Goal: Ask a question: Seek information or help from site administrators or community

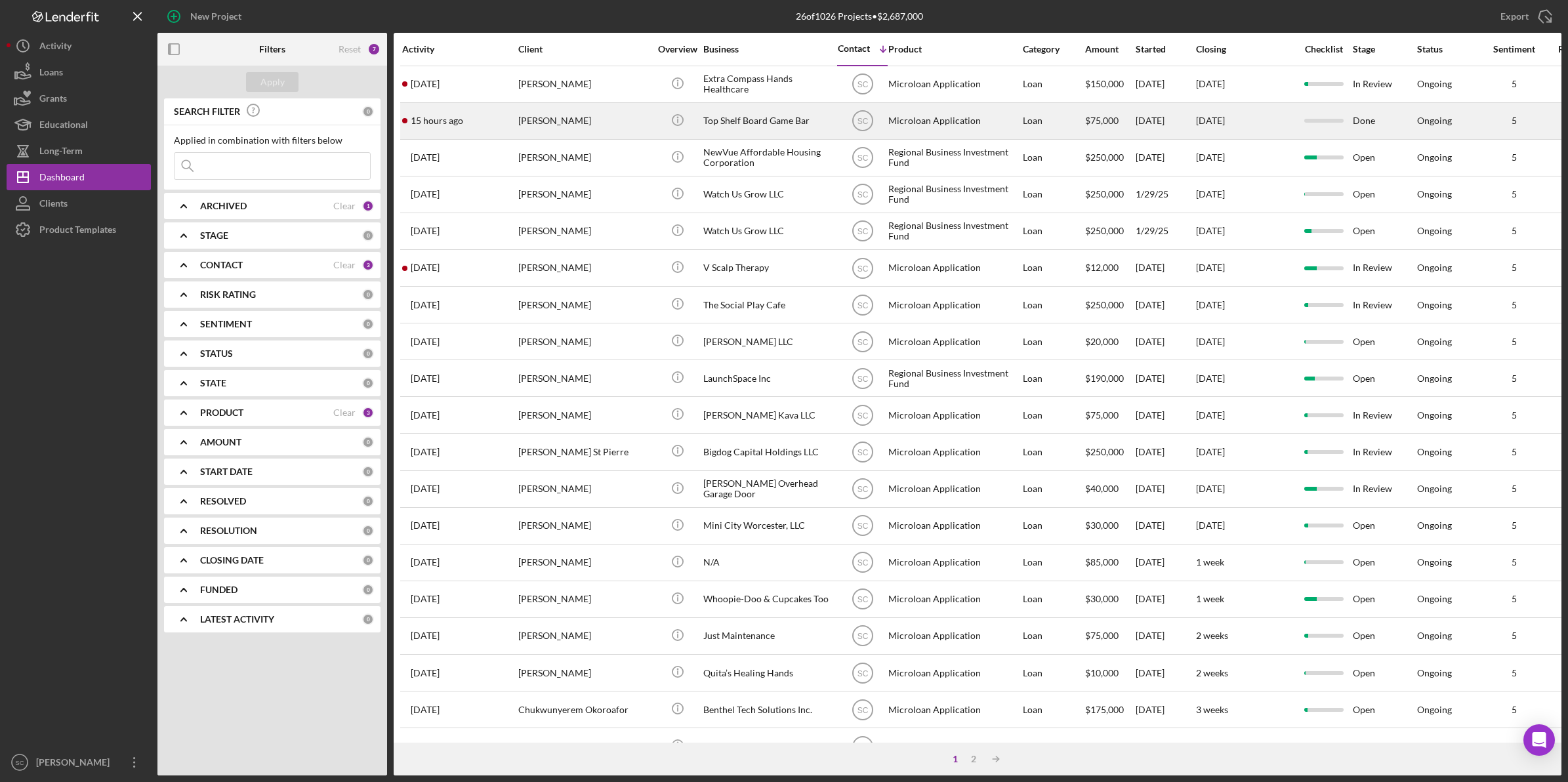
click at [545, 126] on div "[PERSON_NAME]" at bounding box center [583, 121] width 131 height 35
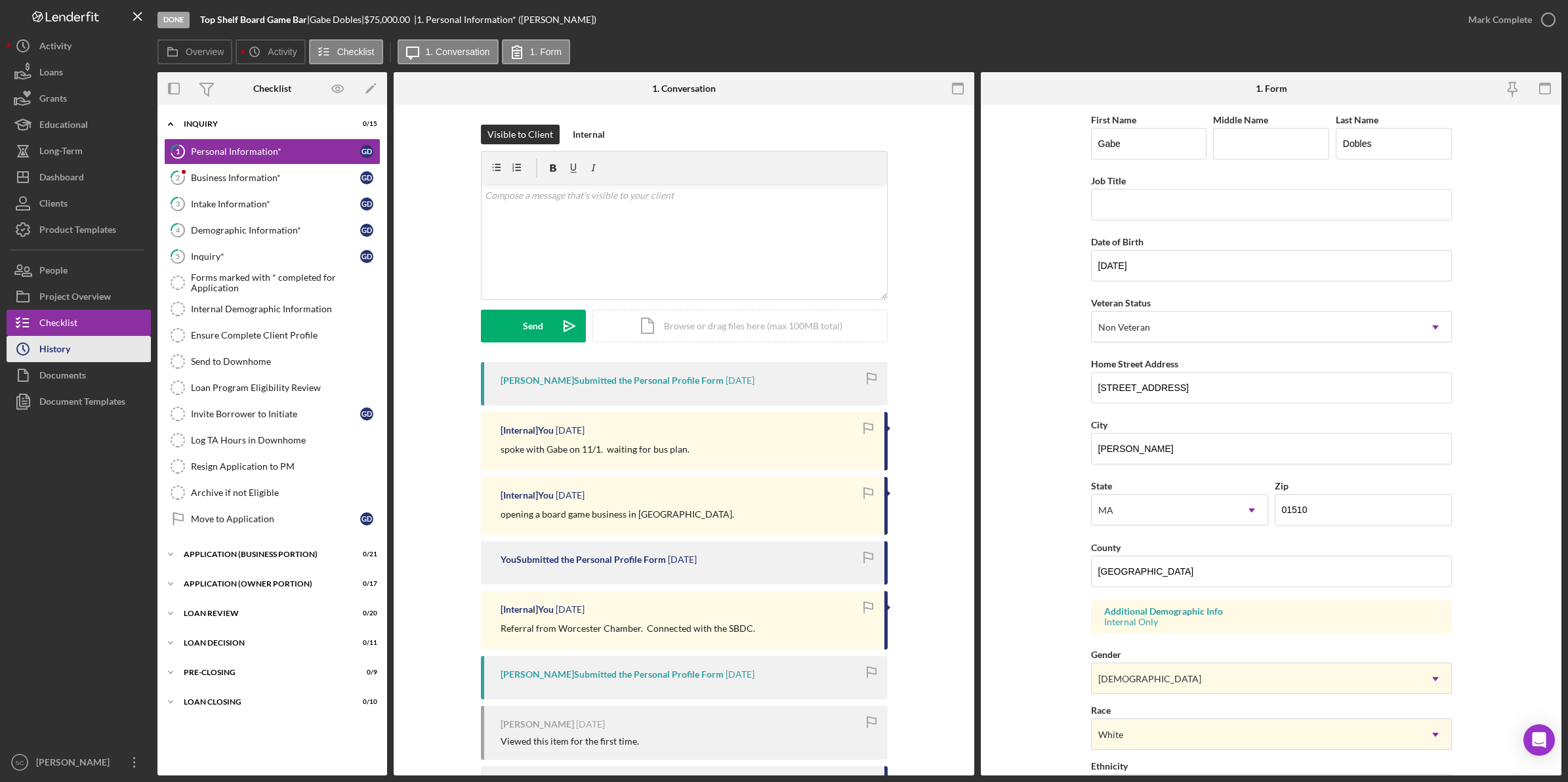
click at [70, 355] on button "Icon/History History" at bounding box center [78, 349] width 144 height 26
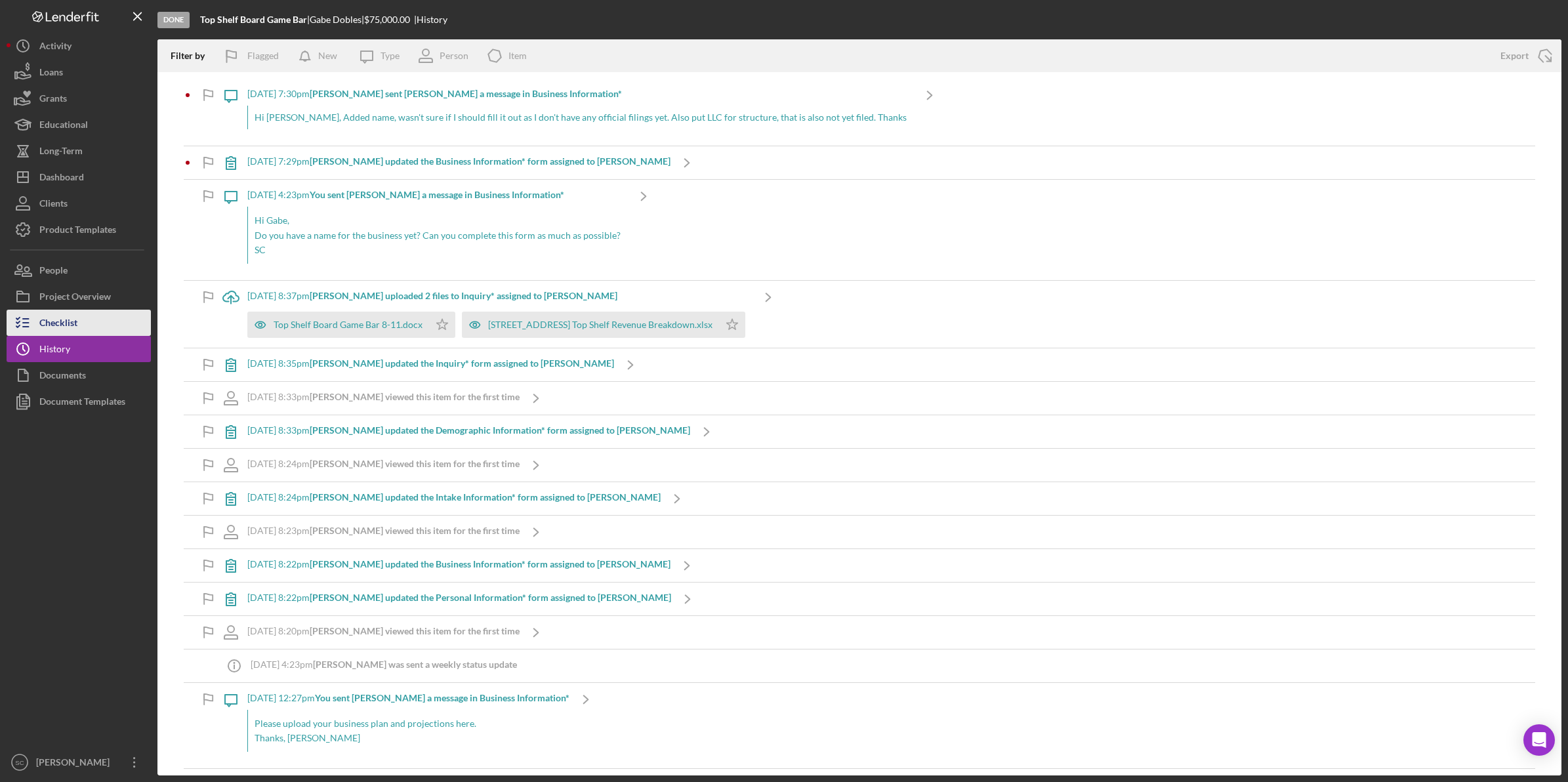
click at [58, 319] on div "Checklist" at bounding box center [58, 324] width 38 height 29
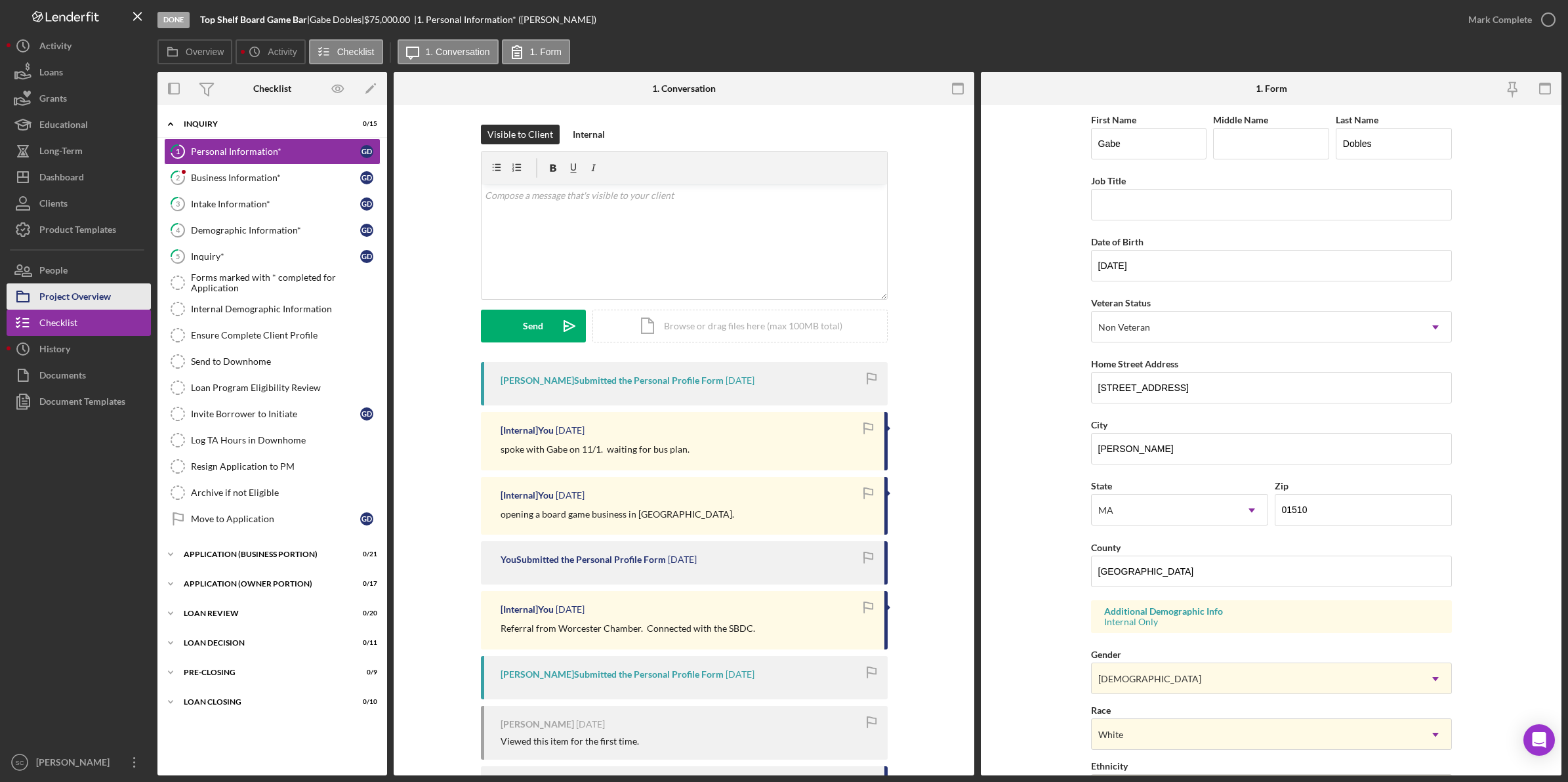
click at [66, 297] on div "Project Overview" at bounding box center [75, 298] width 72 height 29
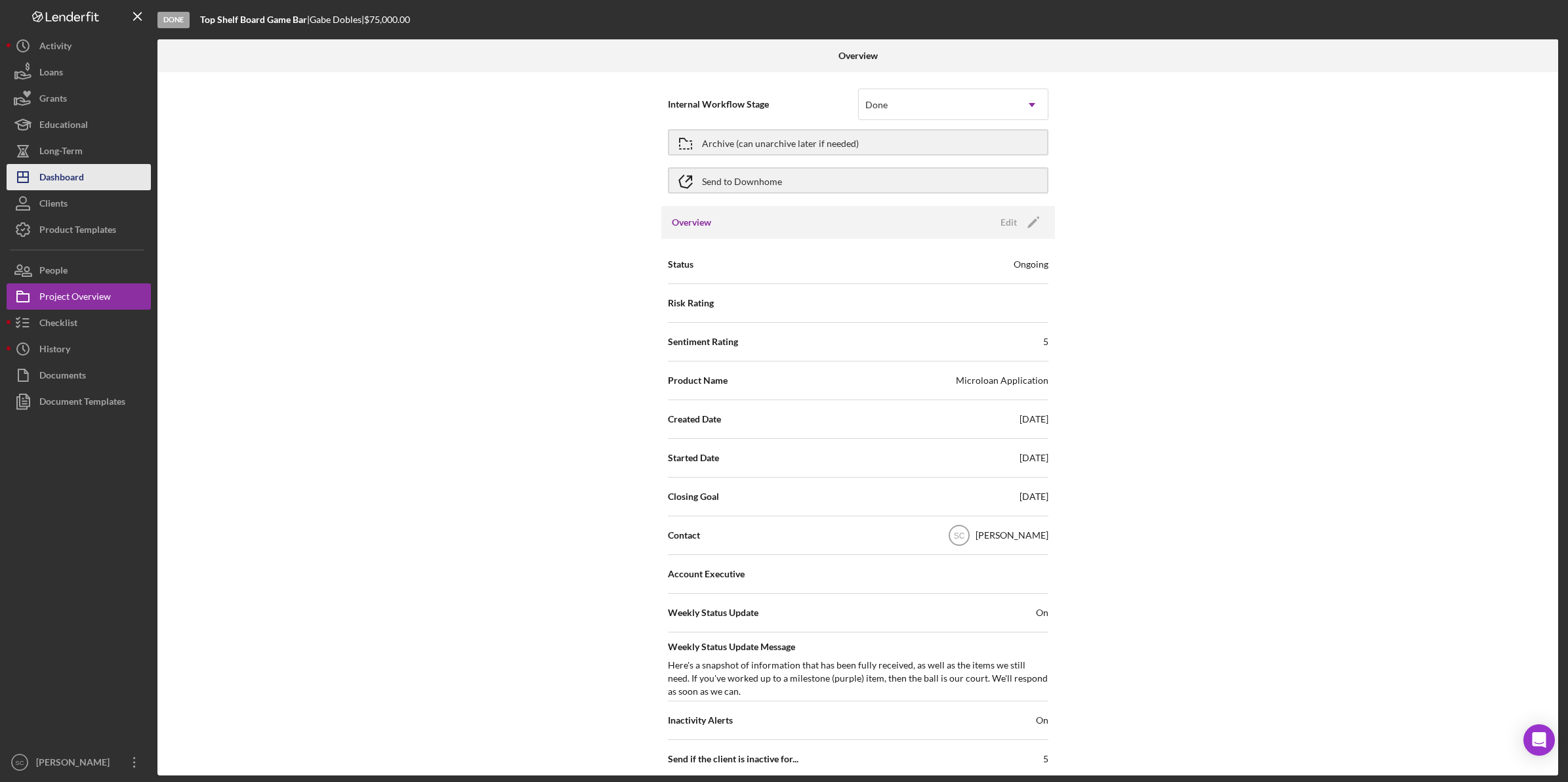
click at [58, 182] on div "Dashboard" at bounding box center [61, 178] width 45 height 29
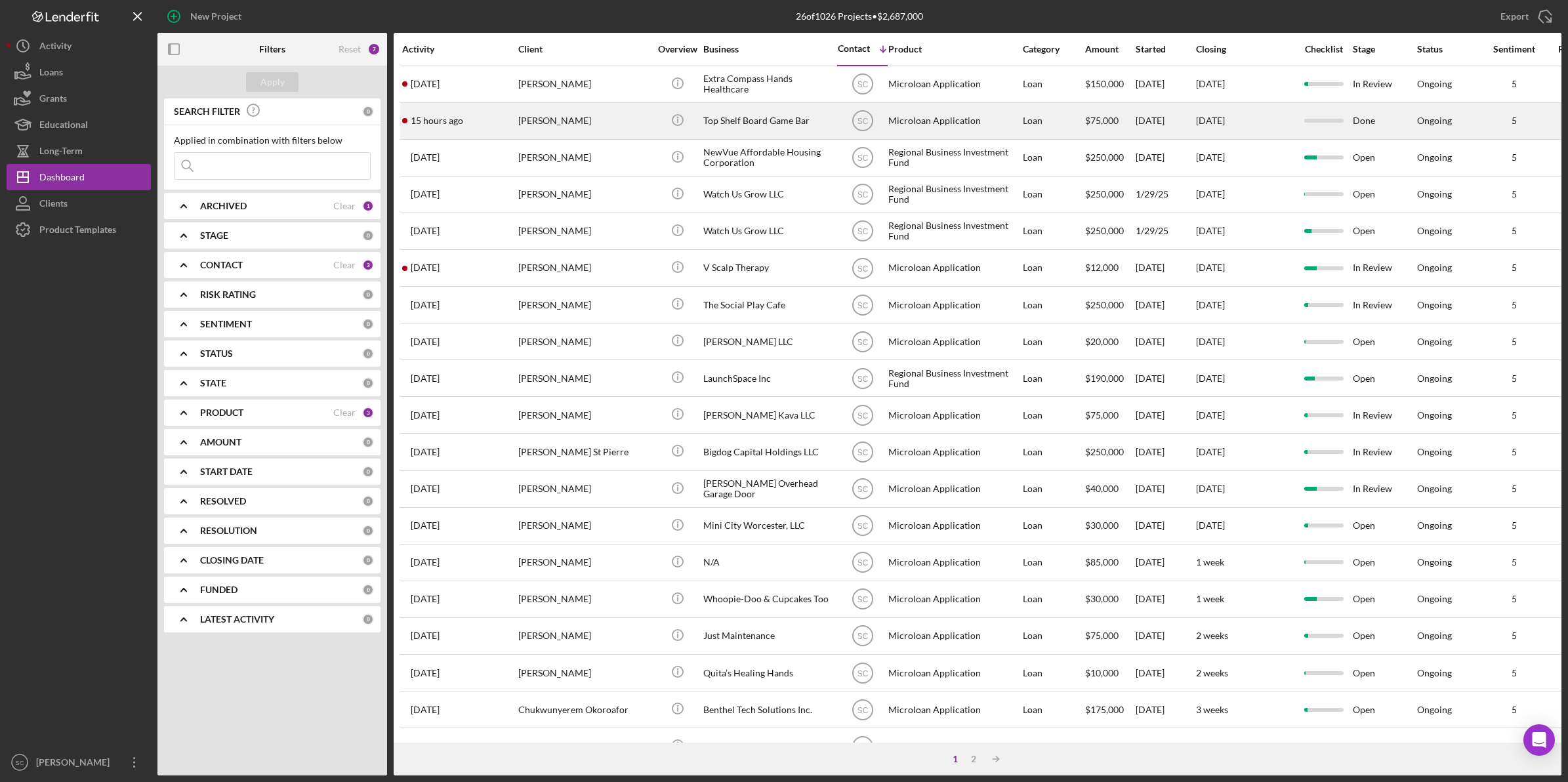
click at [732, 120] on div "Top Shelf Board Game Bar" at bounding box center [768, 121] width 131 height 35
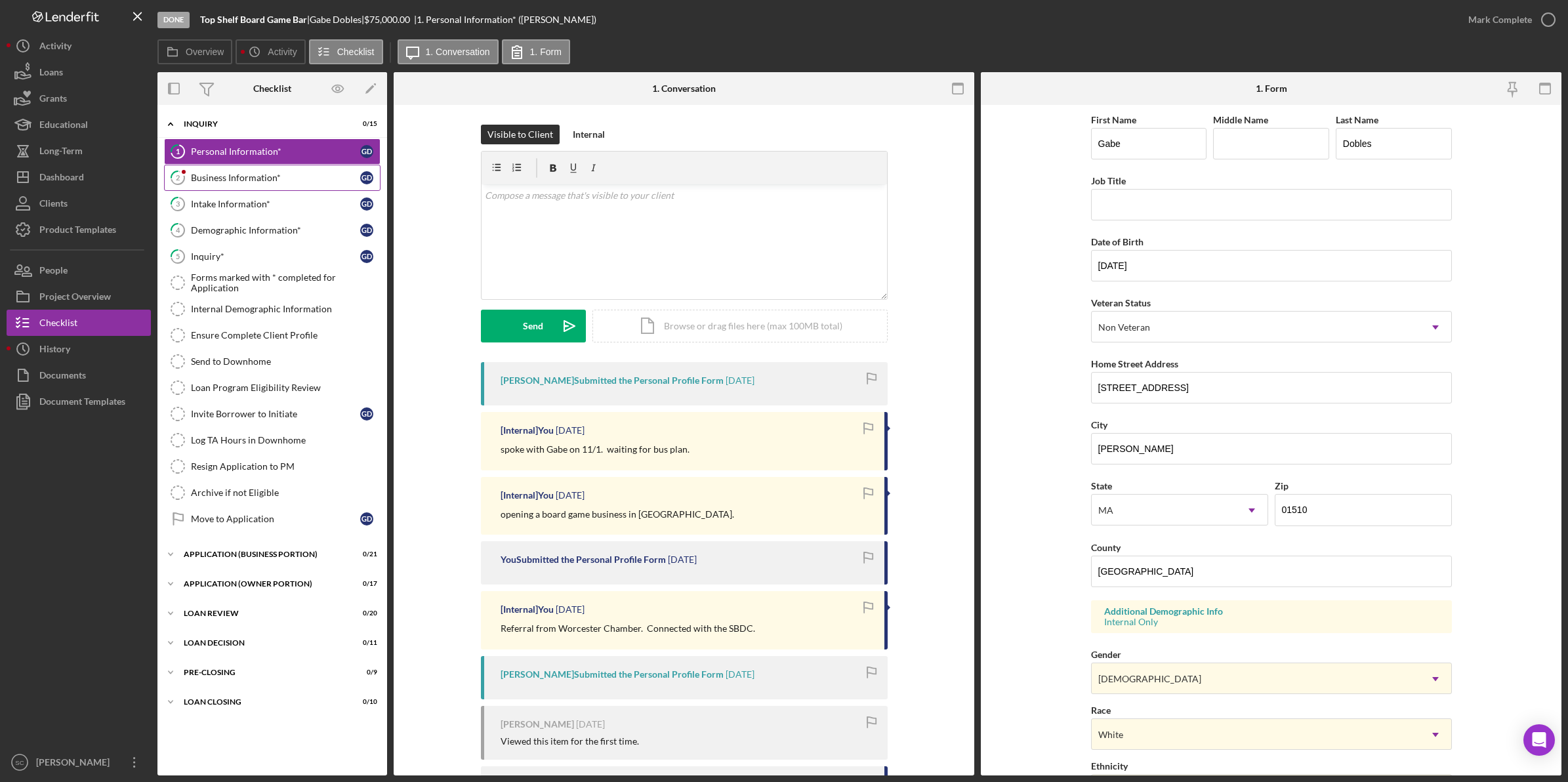
click at [241, 169] on link "2 Business Information* G D" at bounding box center [272, 178] width 216 height 26
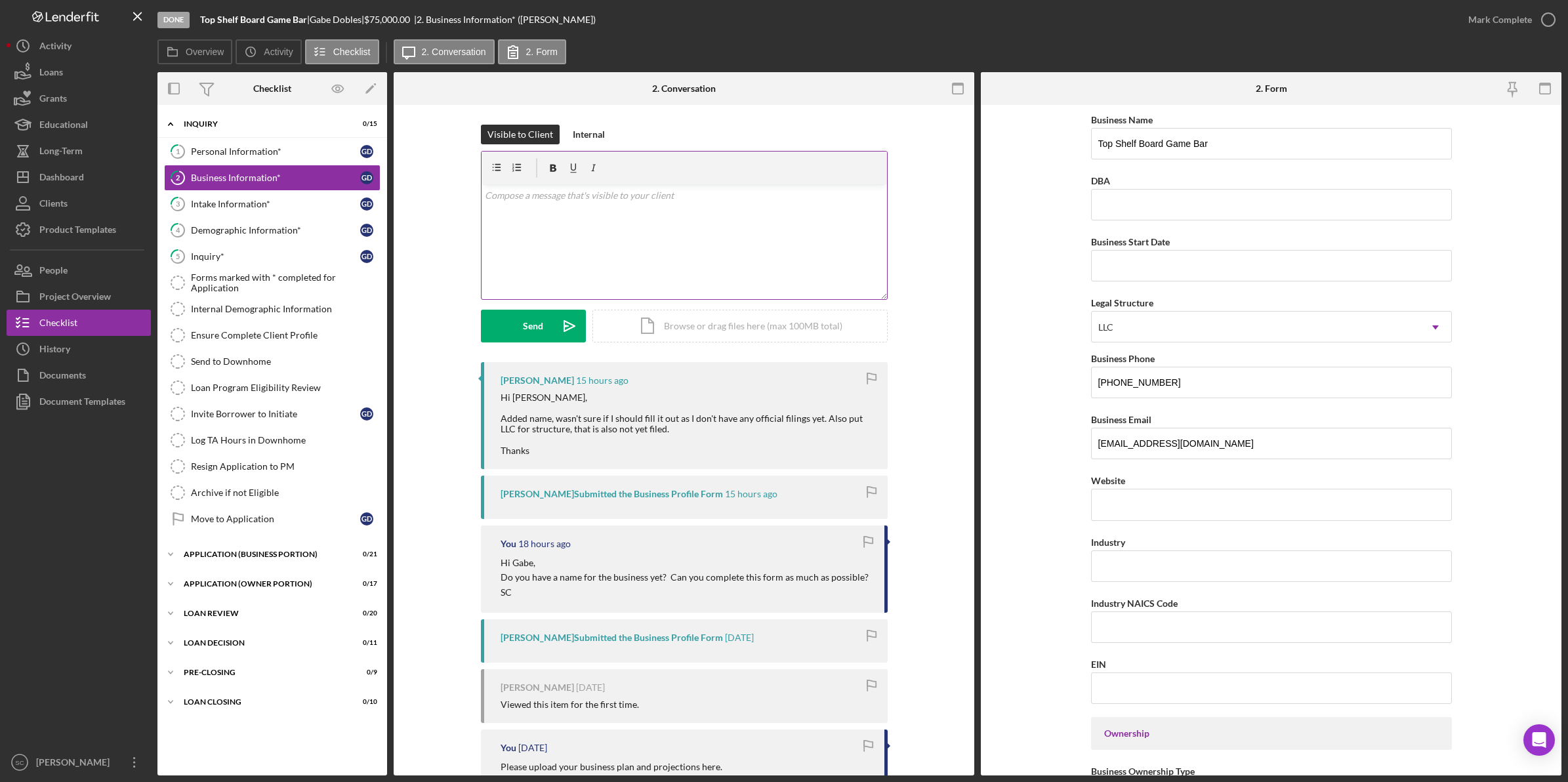
click at [523, 233] on div "v Color teal Color pink Remove color Add row above Add row below Add column bef…" at bounding box center [684, 241] width 406 height 115
click at [542, 194] on p "This is helpful. I will review the business plan and be in touch with next step…" at bounding box center [683, 196] width 398 height 15
click at [764, 227] on p "I will review the business plan and be in touch with the next steps." at bounding box center [683, 232] width 398 height 15
click at [534, 328] on div "Send" at bounding box center [533, 326] width 20 height 33
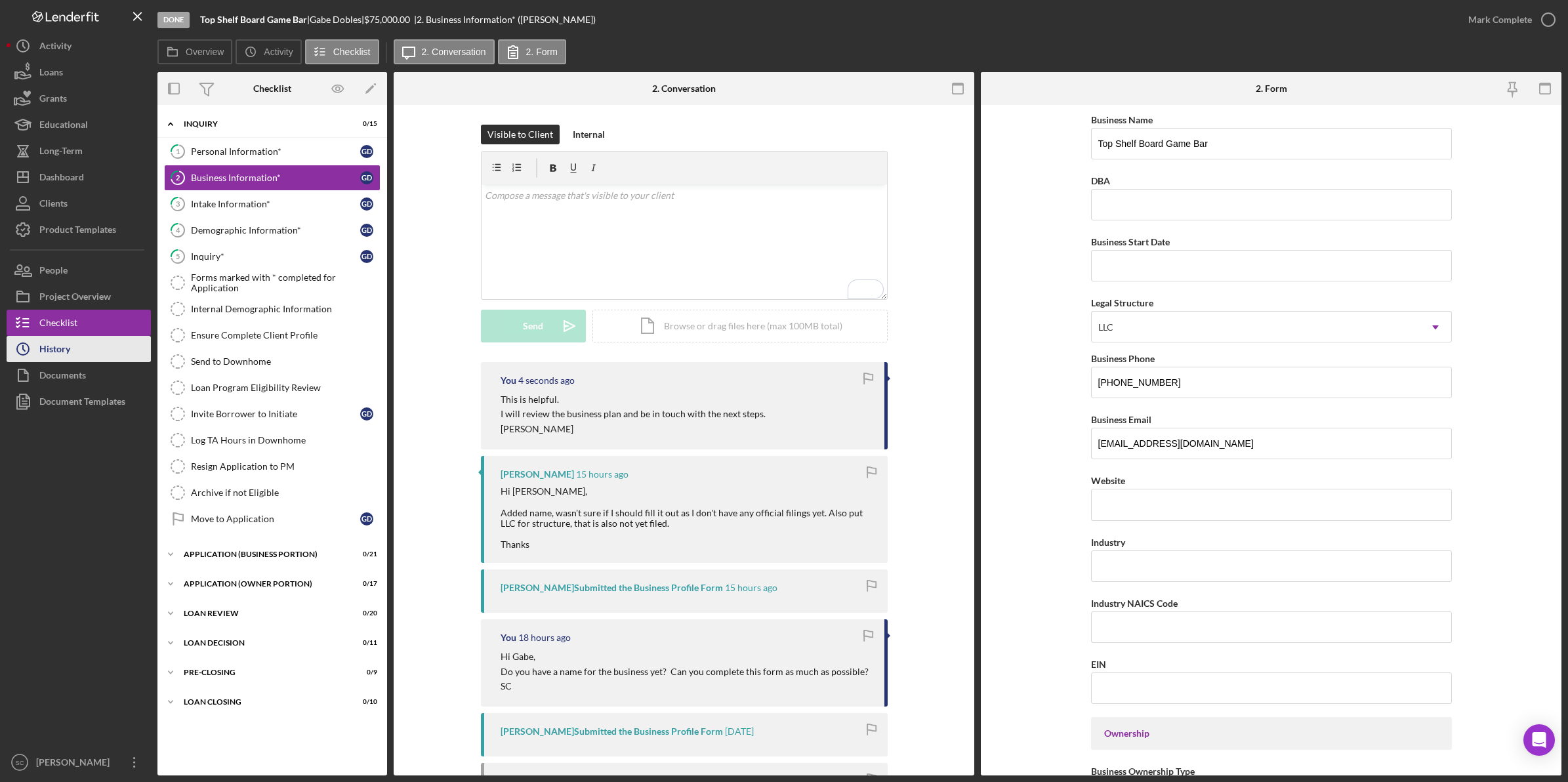
click at [77, 349] on button "Icon/History History" at bounding box center [78, 349] width 144 height 26
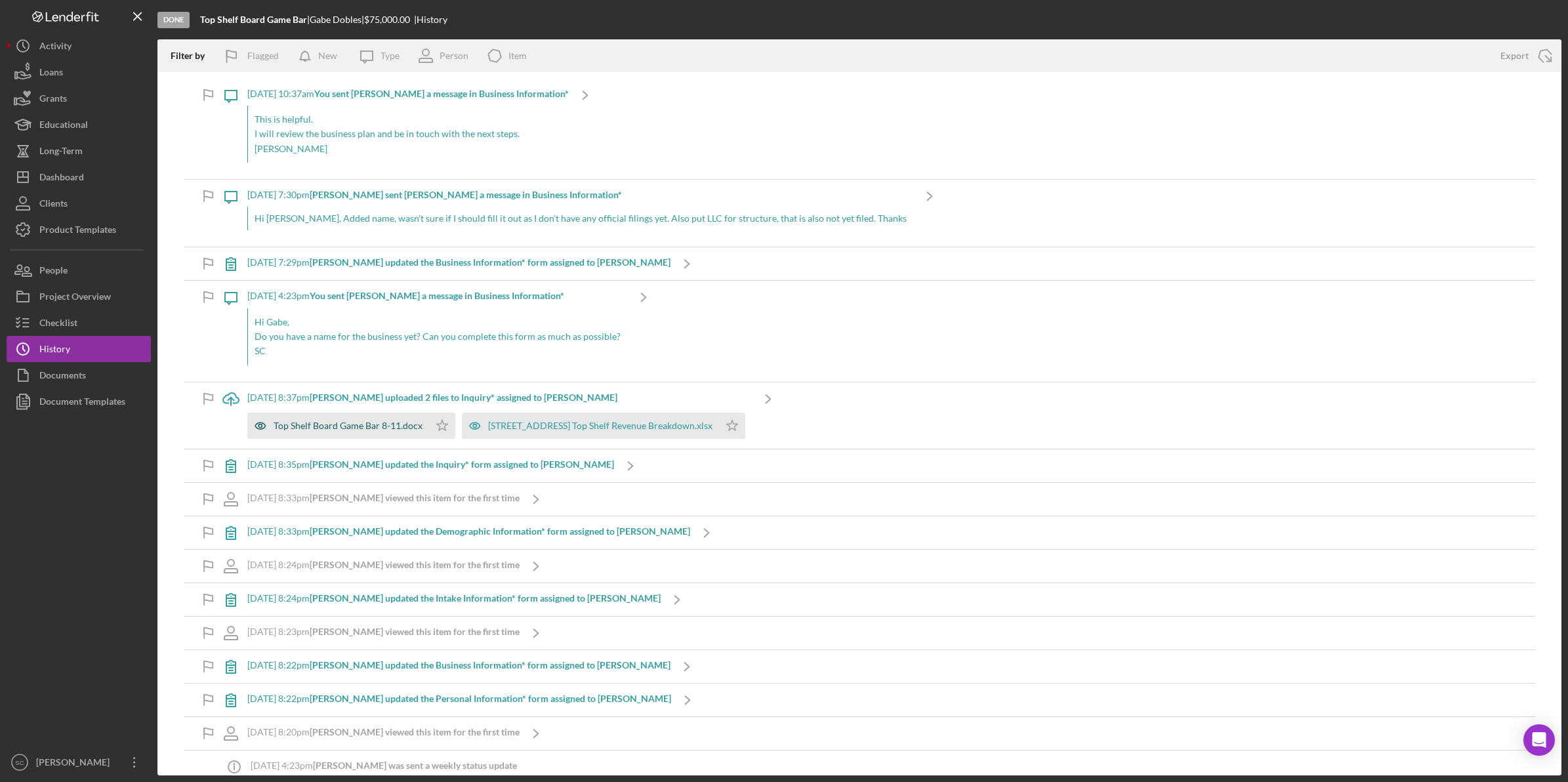
click at [298, 436] on div "Top Shelf Board Game Bar 8-11.docx" at bounding box center [338, 425] width 182 height 26
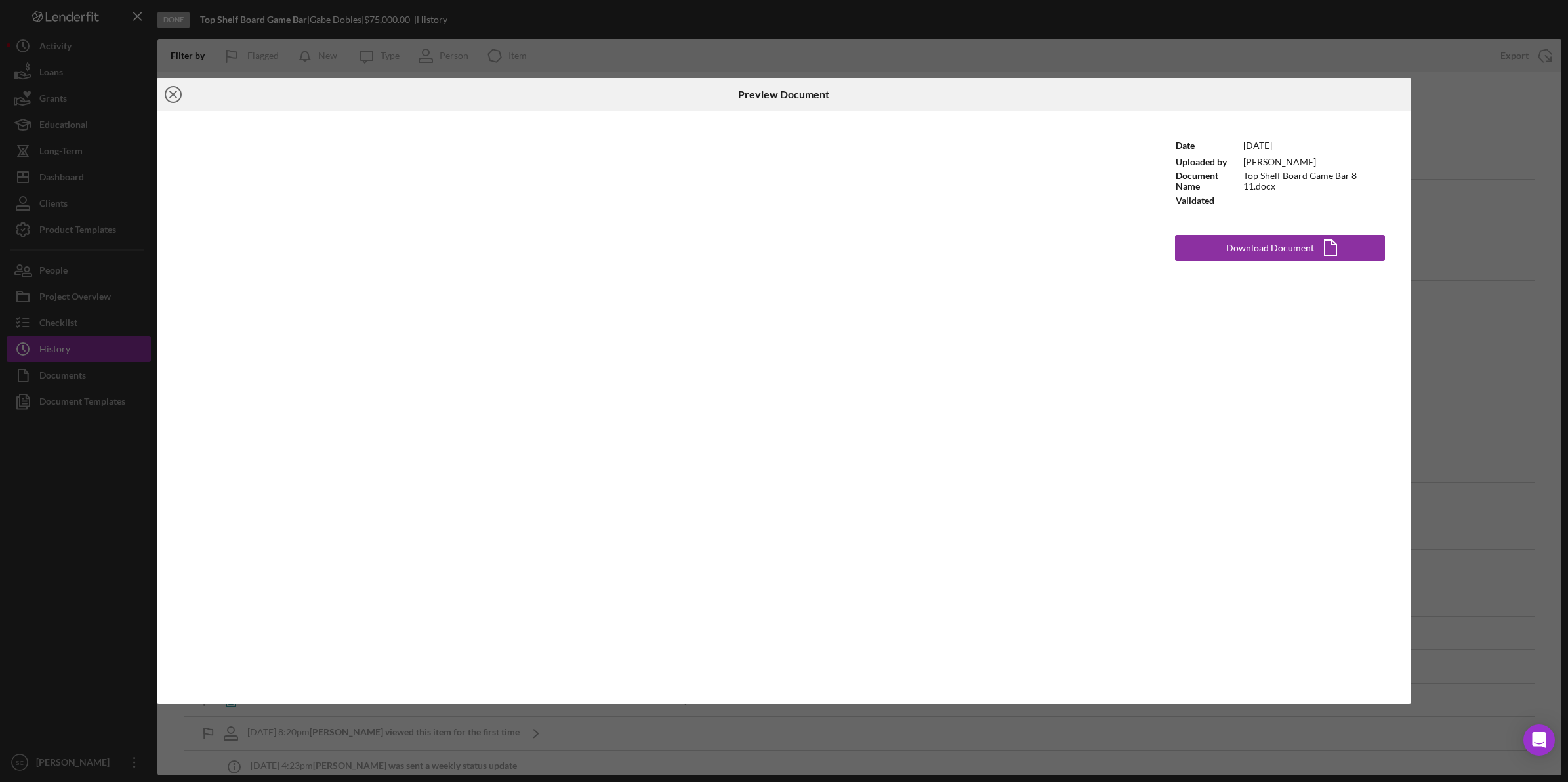
click at [169, 97] on icon "Icon/Close" at bounding box center [173, 94] width 33 height 33
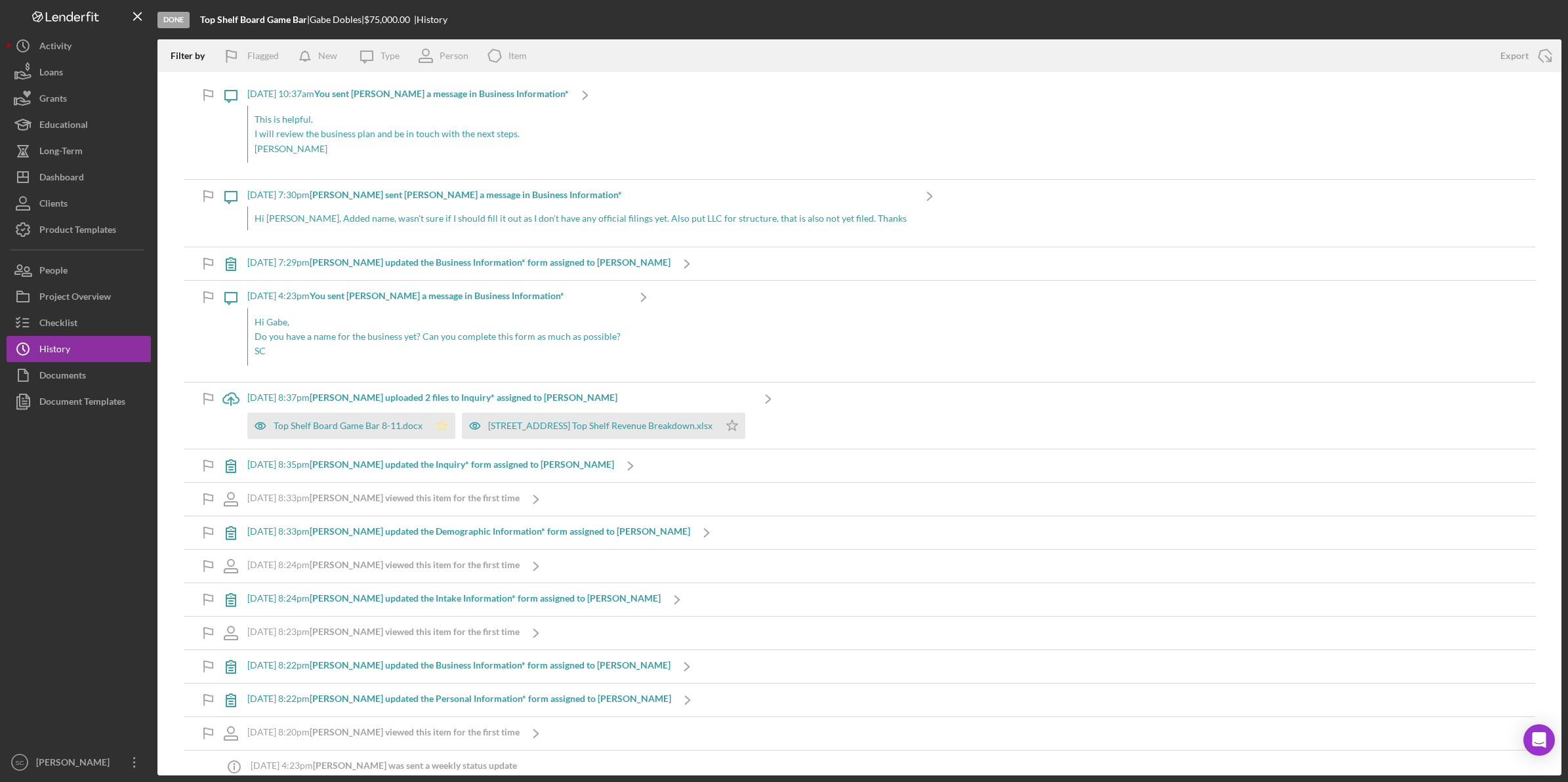
click at [438, 423] on icon "Icon/Star" at bounding box center [442, 425] width 26 height 26
click at [727, 427] on polygon "button" at bounding box center [732, 425] width 11 height 10
click at [336, 424] on div "Top Shelf Board Game Bar 8-11.docx" at bounding box center [348, 425] width 149 height 10
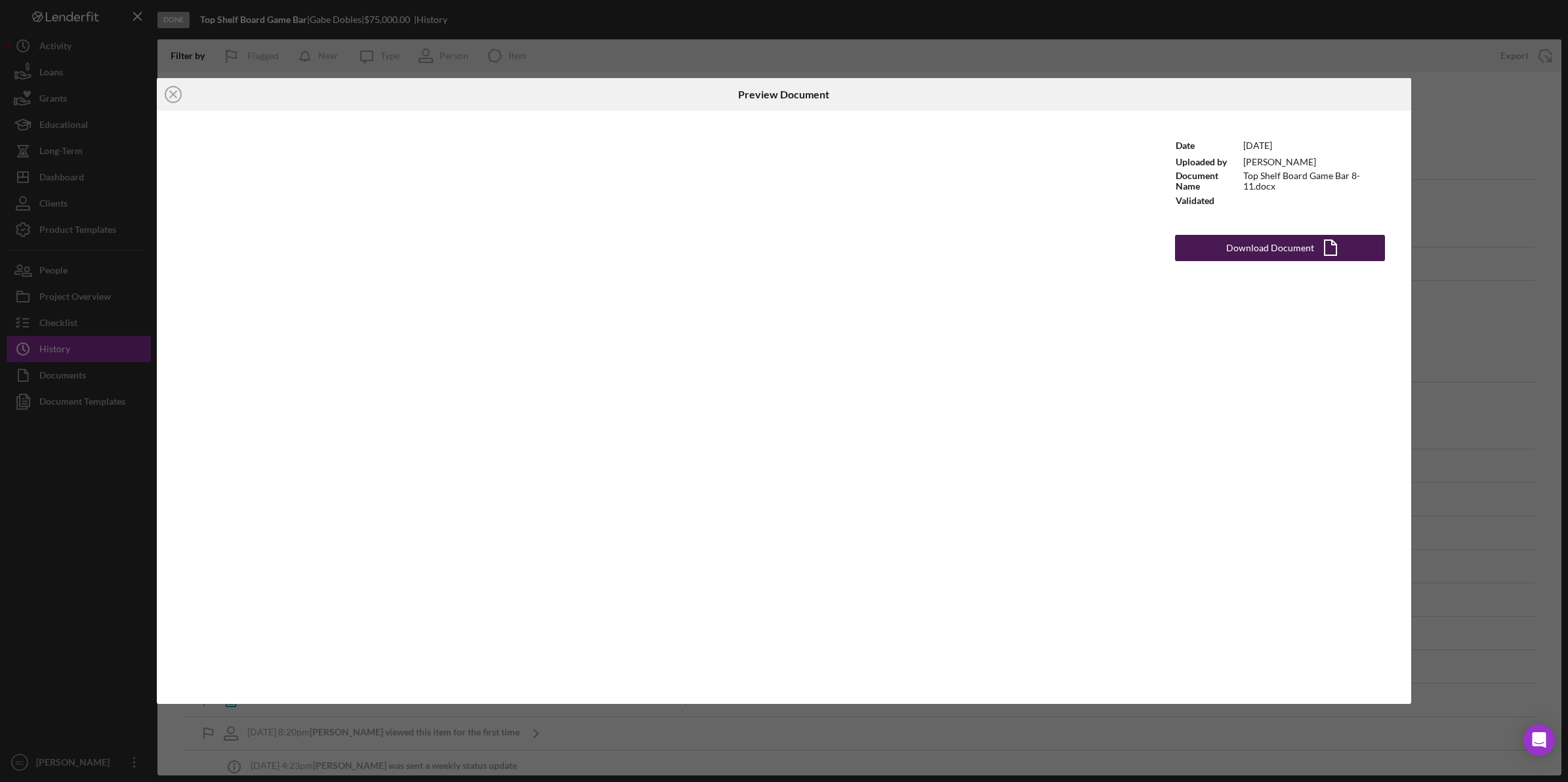
click at [1307, 245] on div "Download Document" at bounding box center [1270, 248] width 88 height 26
click at [1369, 422] on div "Date 8/12/2025 Uploaded by Gabe Dobles Document Name Top Shelf Board Game Bar 8…" at bounding box center [1279, 407] width 262 height 593
click at [170, 90] on icon "Icon/Close" at bounding box center [173, 94] width 33 height 33
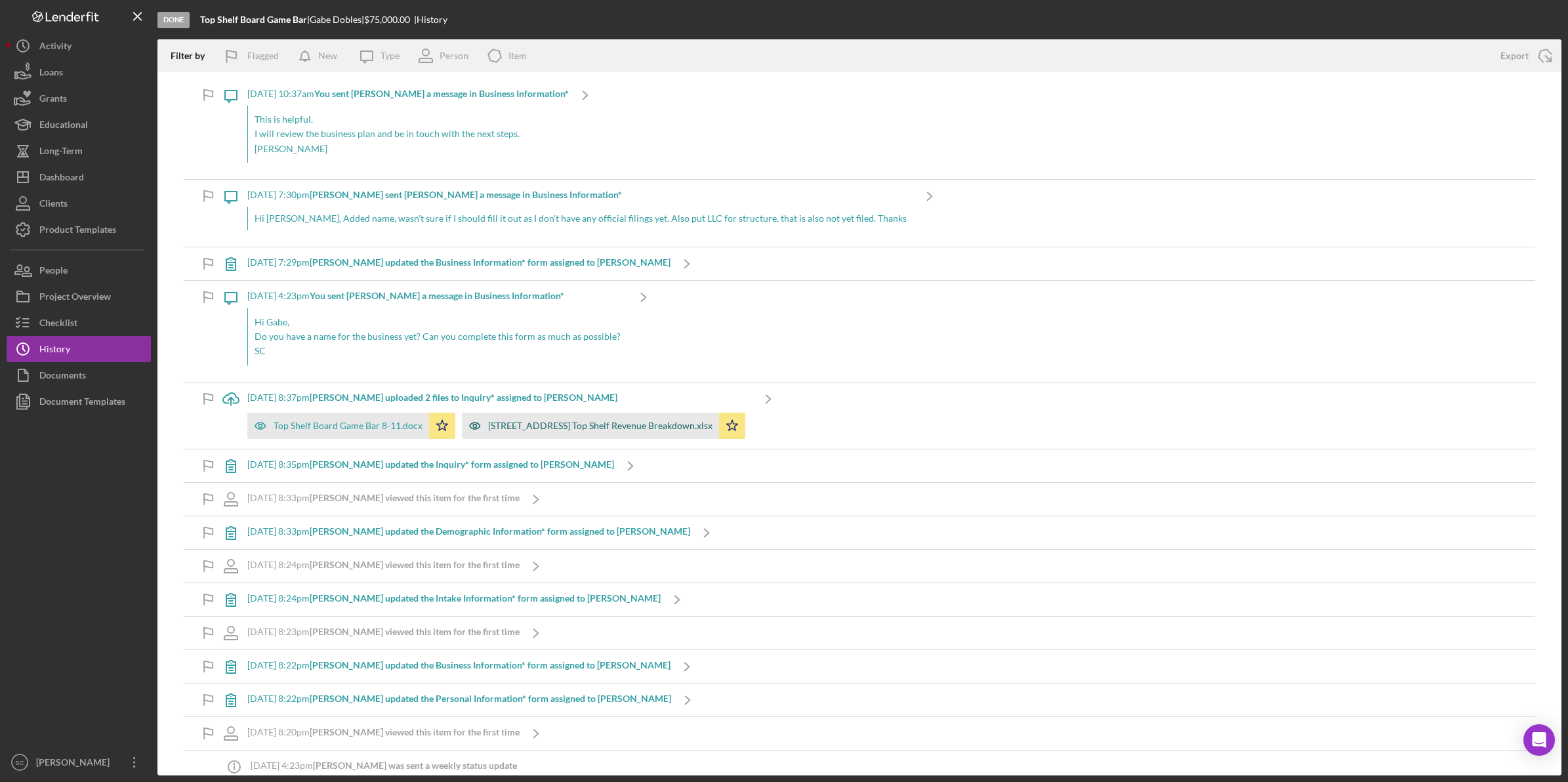
click at [536, 428] on div "[STREET_ADDRESS] Top Shelf Revenue Breakdown.xlsx" at bounding box center [600, 425] width 224 height 10
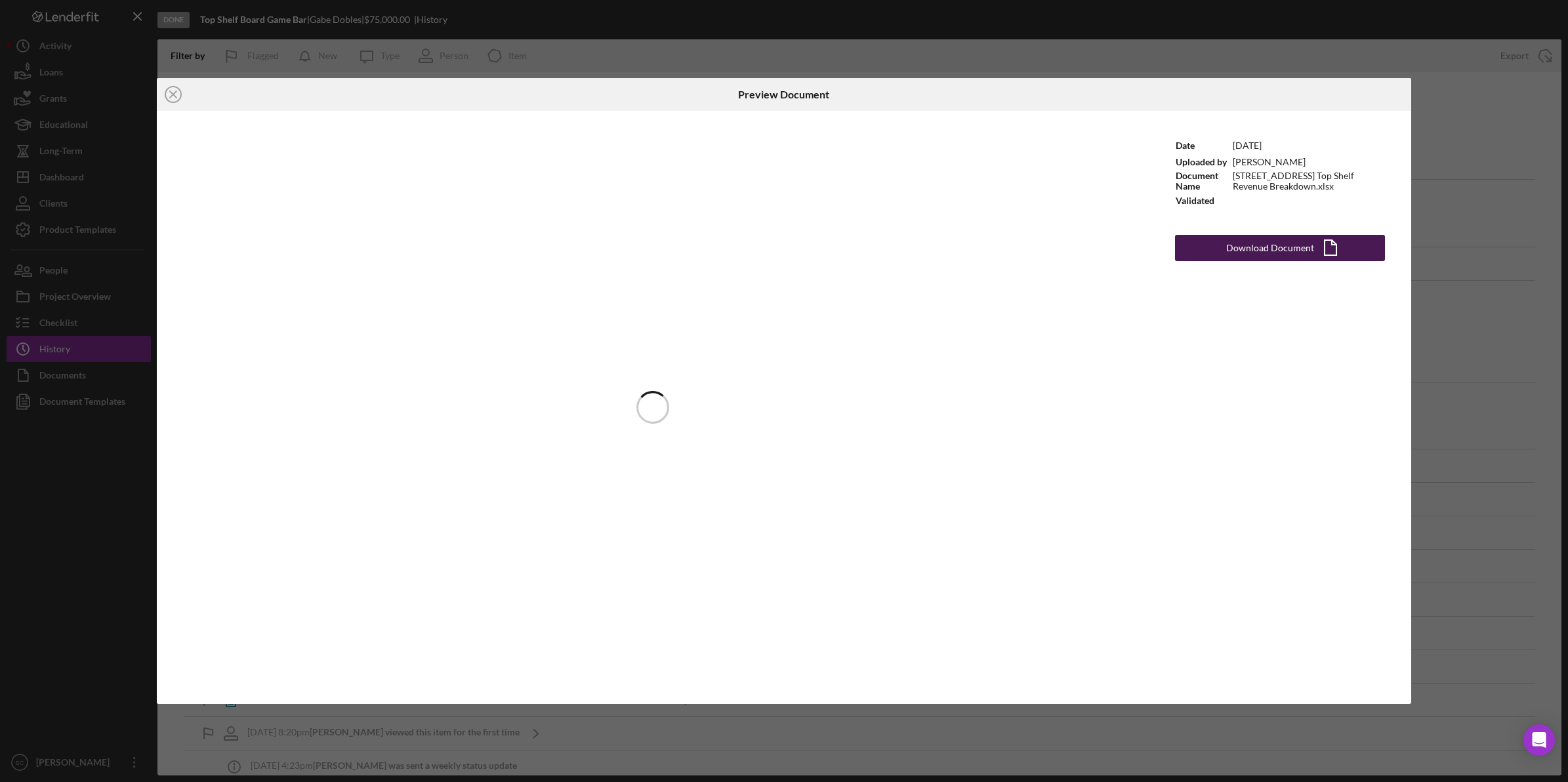
click at [1270, 257] on div "Download Document" at bounding box center [1270, 248] width 88 height 26
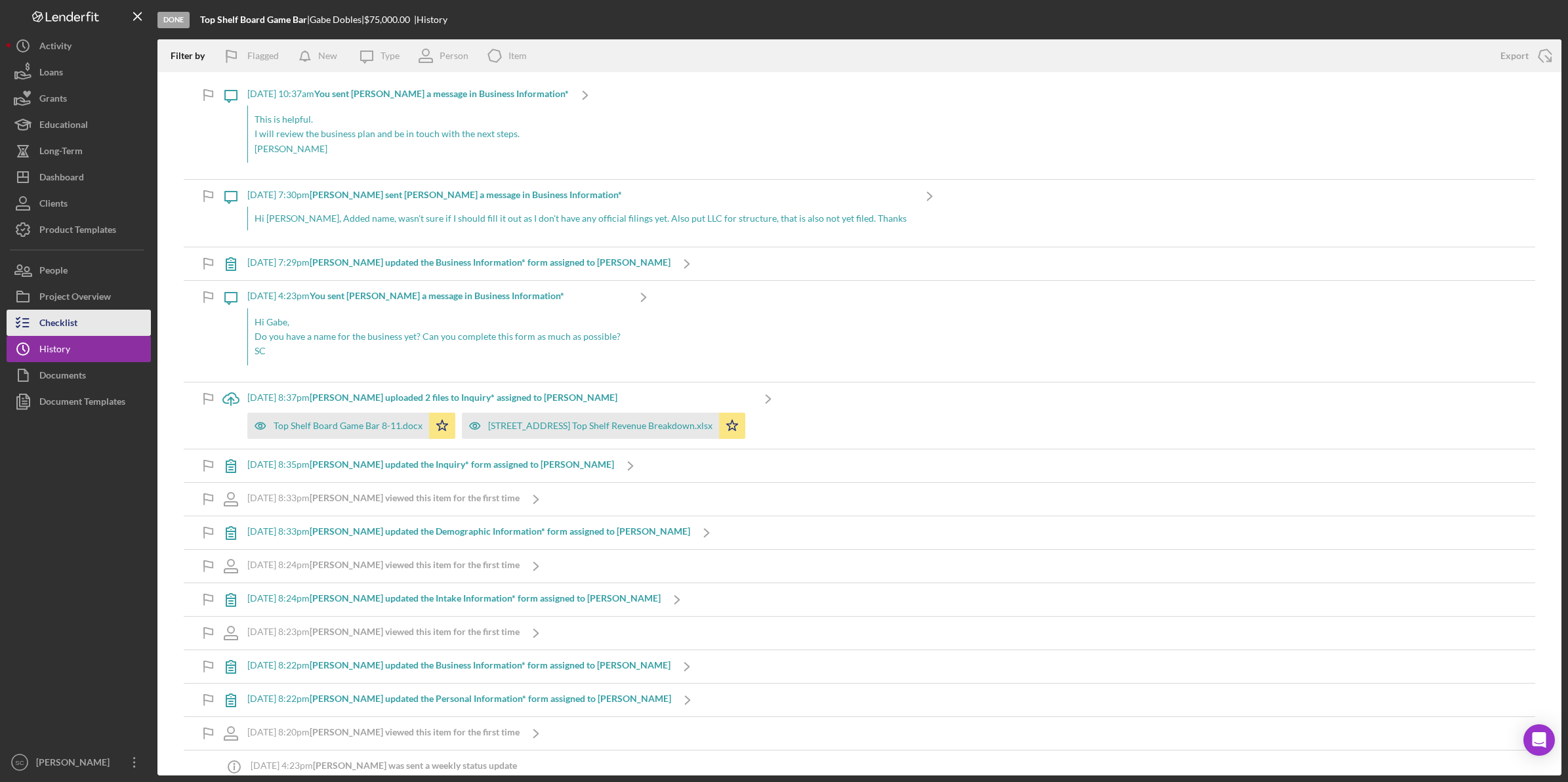
click at [82, 315] on button "Checklist" at bounding box center [78, 323] width 144 height 26
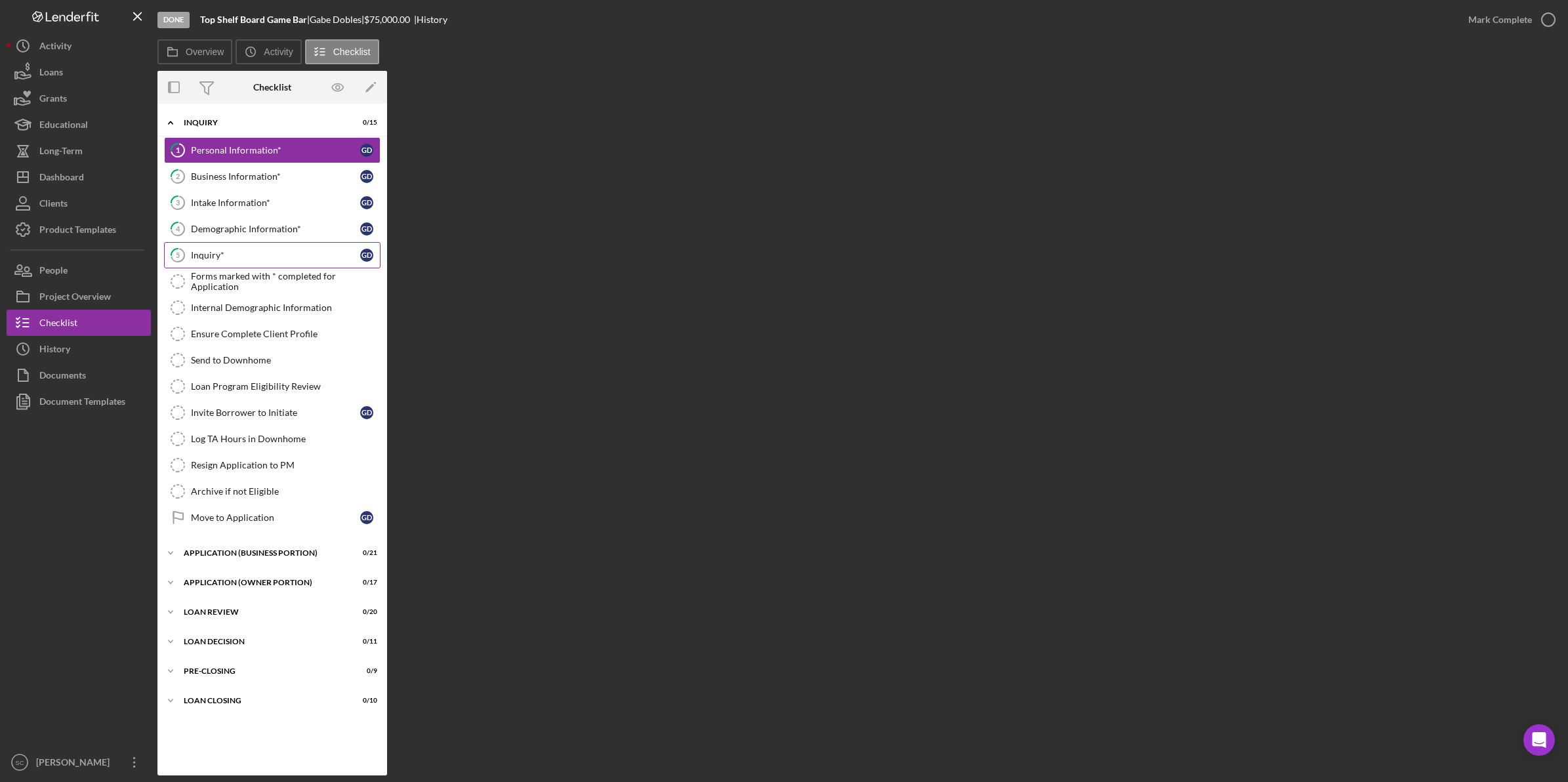
click at [211, 251] on div "Inquiry*" at bounding box center [276, 255] width 170 height 10
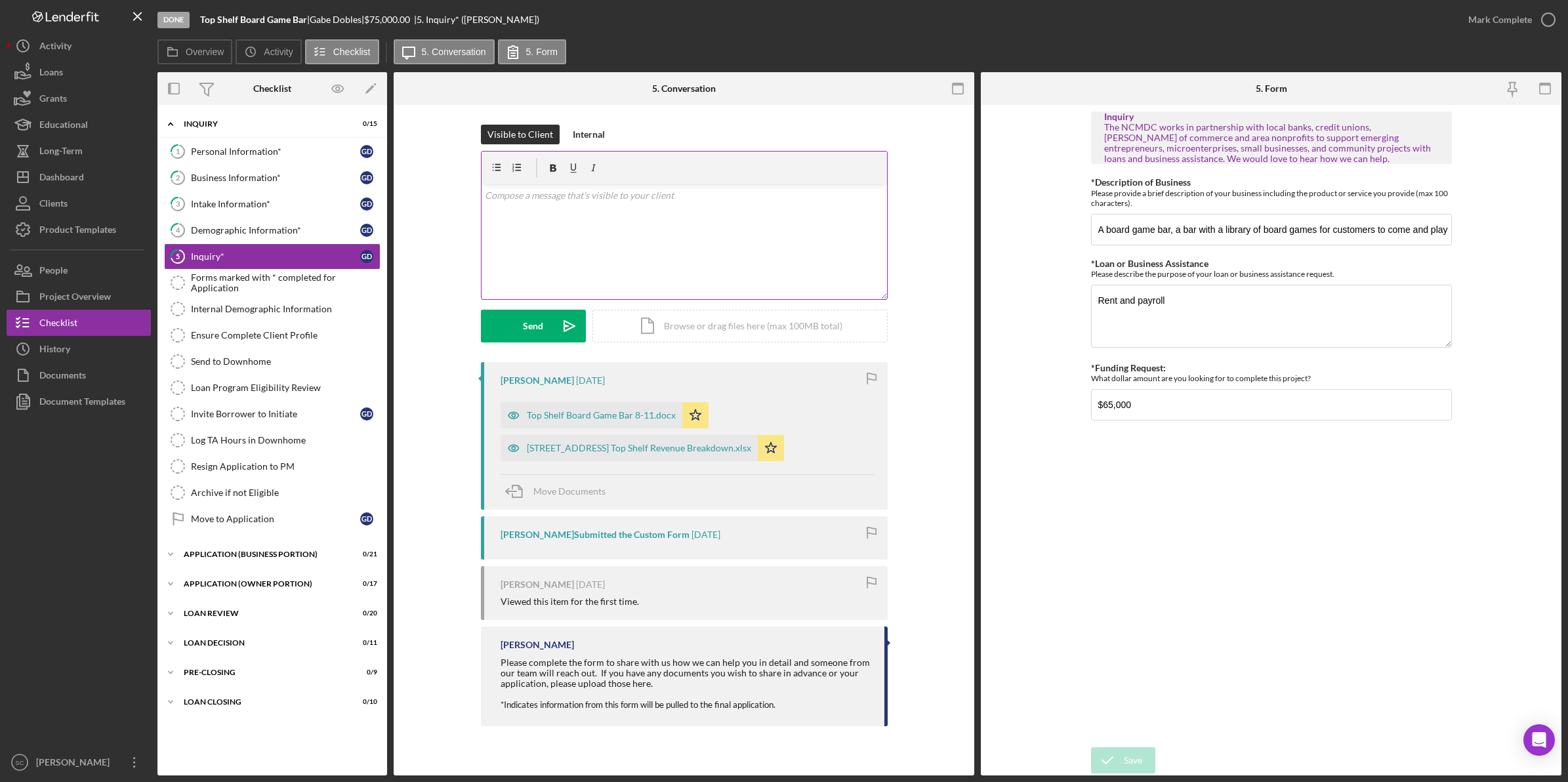
click at [534, 208] on div "v Color teal Color pink Remove color Add row above Add row below Add column bef…" at bounding box center [684, 241] width 406 height 115
click at [559, 418] on div "Top Shelf Board Game Bar 8-11.docx" at bounding box center [602, 415] width 149 height 10
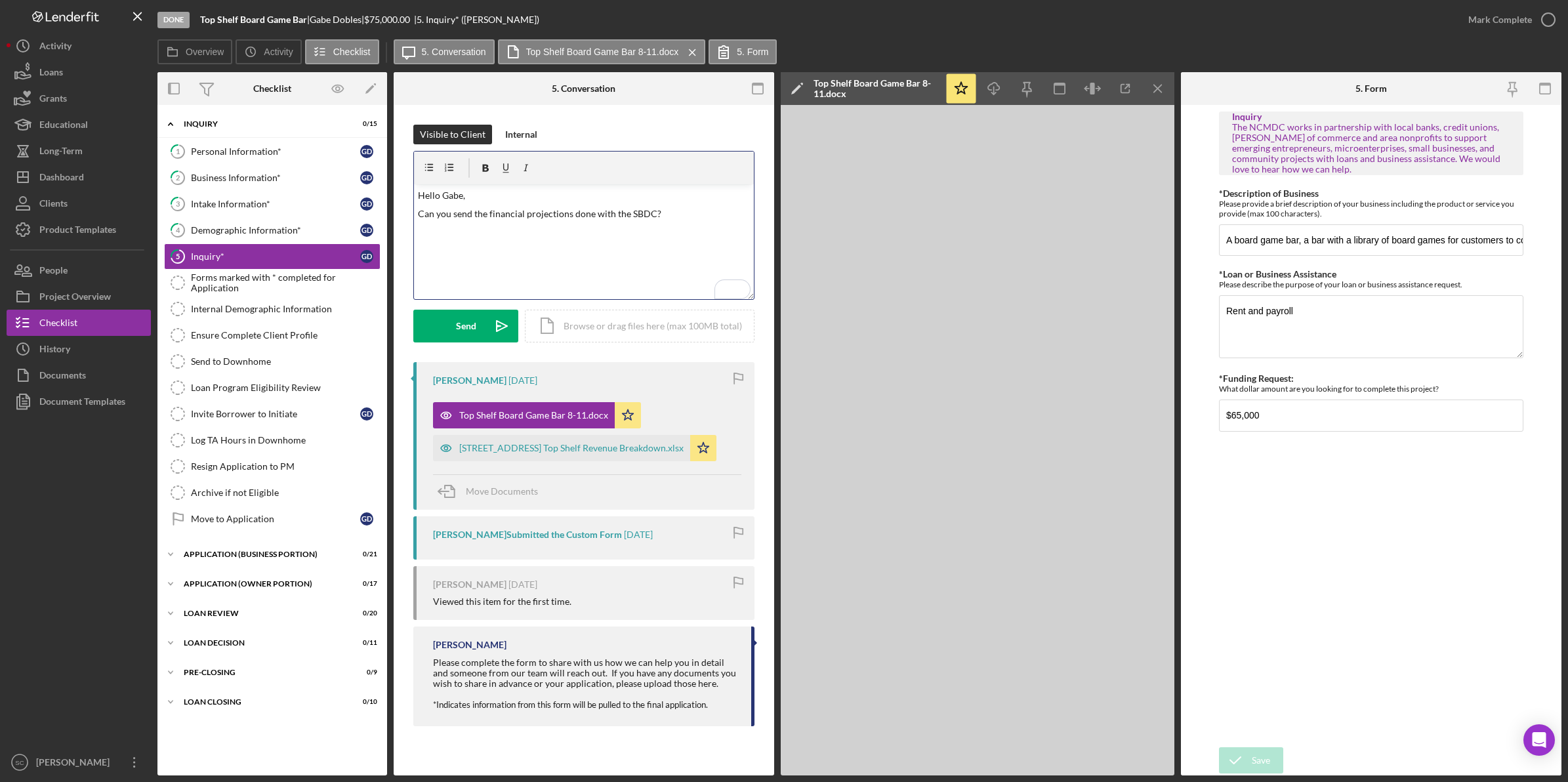
click at [670, 212] on p "Can you send the financial projections done with the SBDC?" at bounding box center [584, 214] width 333 height 15
click at [588, 228] on p "Can you send the financial projections done with the SBDC? In Lenderfit, i see …" at bounding box center [584, 221] width 333 height 29
click at [575, 227] on p "Can you send the financial projections done with the SBDC? In Lenderfit, i see …" at bounding box center [584, 221] width 333 height 29
click at [513, 230] on p "Can you send the financial projections done with the SBDC? In Lenderfit, i see …" at bounding box center [584, 221] width 333 height 29
click at [660, 215] on p "Can you send the financial projections done with the SBDC? In Lenderfit, I see …" at bounding box center [584, 221] width 333 height 29
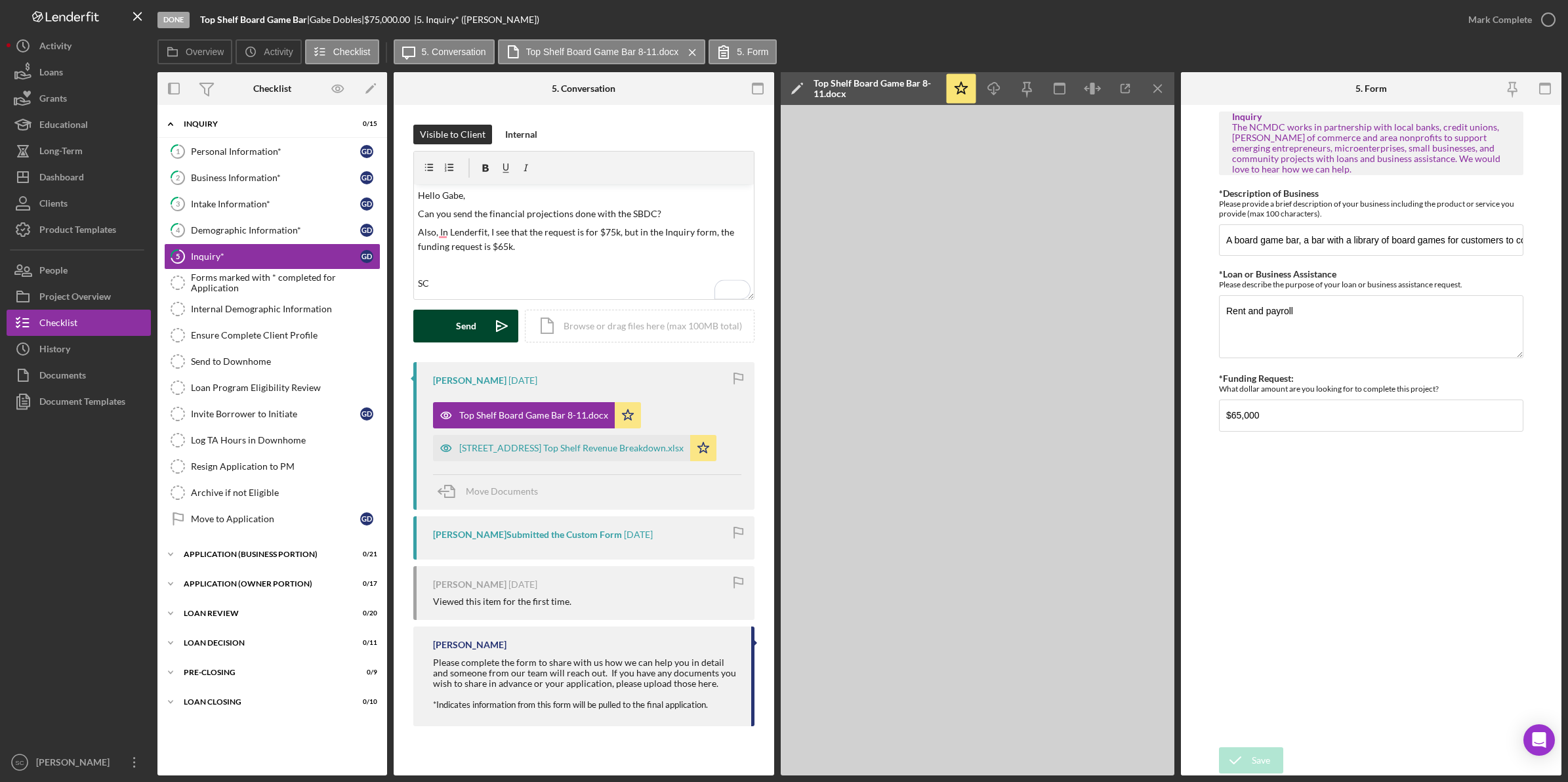
click at [467, 320] on div "Send" at bounding box center [466, 326] width 20 height 33
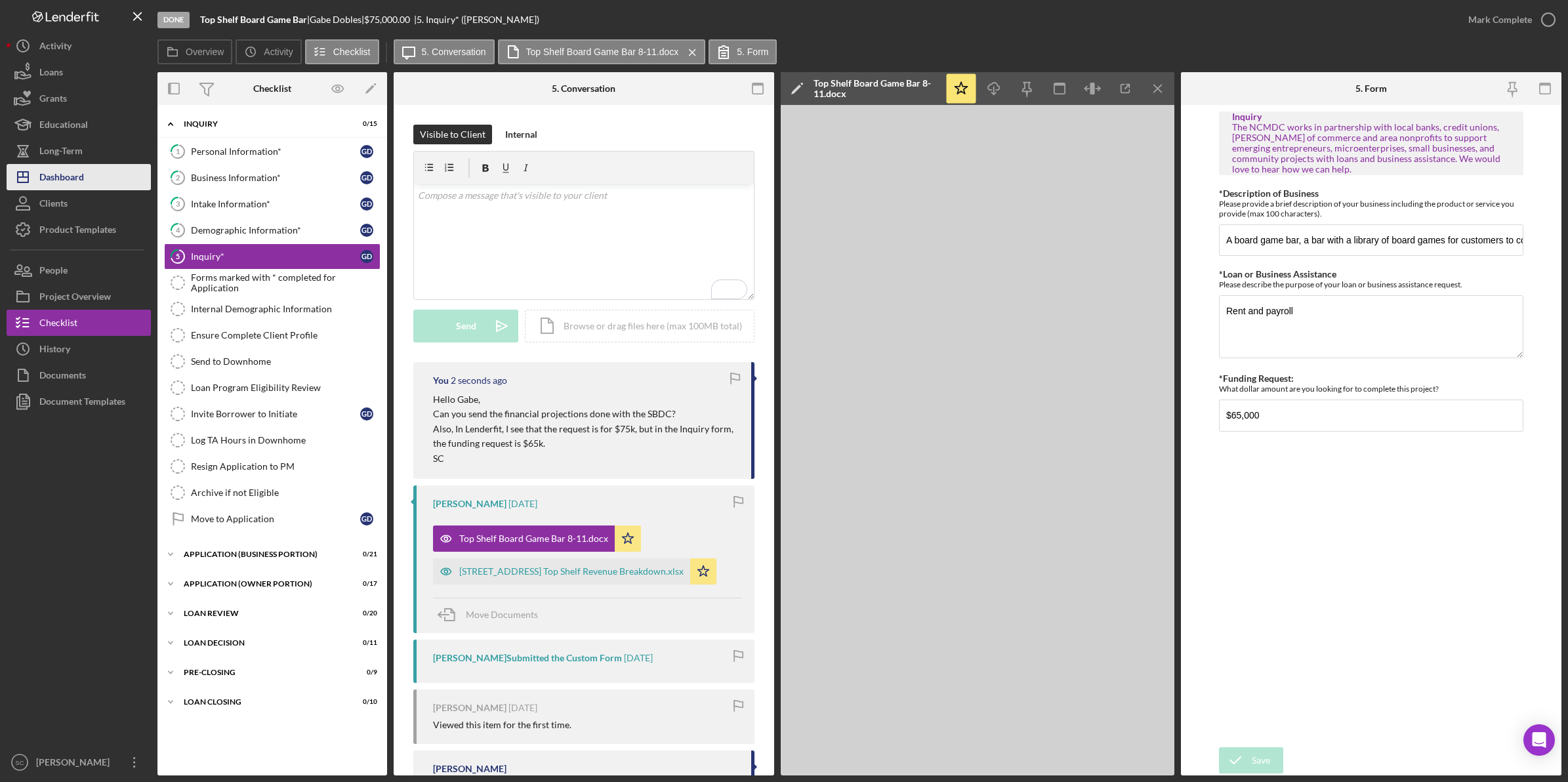
click at [79, 170] on div "Dashboard" at bounding box center [61, 178] width 45 height 29
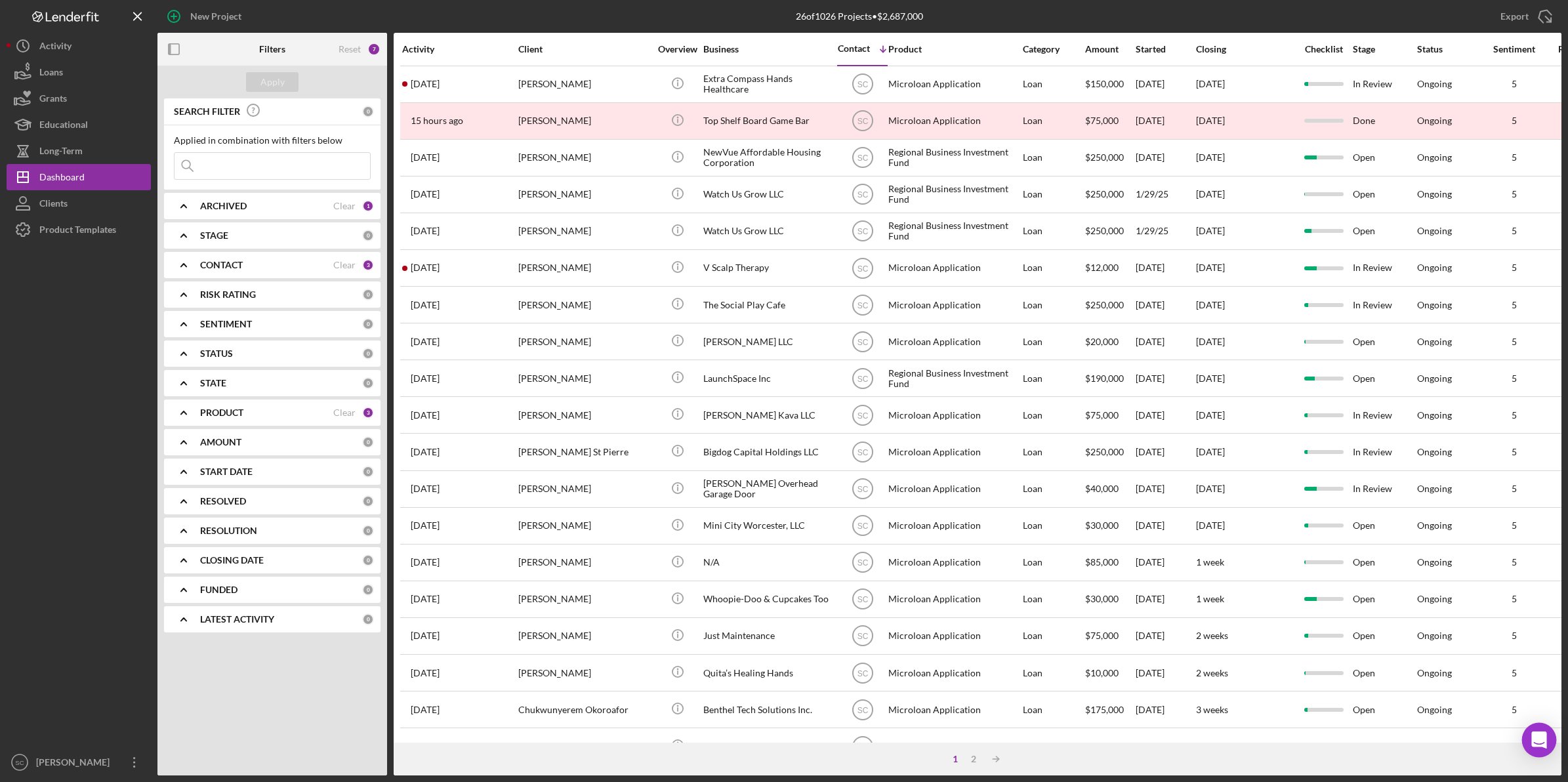
click at [1532, 736] on icon "Open Intercom Messenger" at bounding box center [1539, 740] width 17 height 17
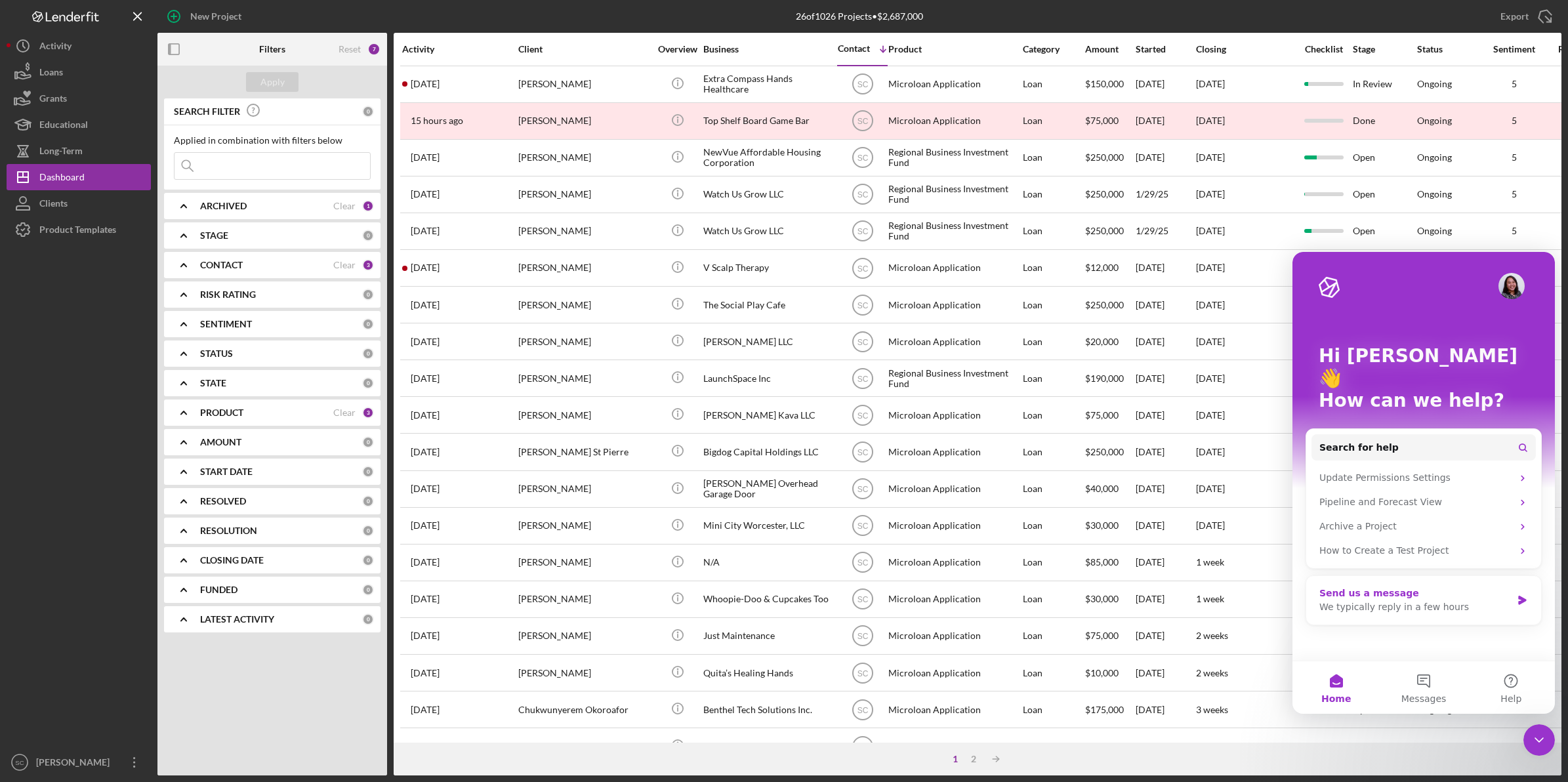
click at [1368, 586] on div "Send us a message" at bounding box center [1415, 593] width 192 height 14
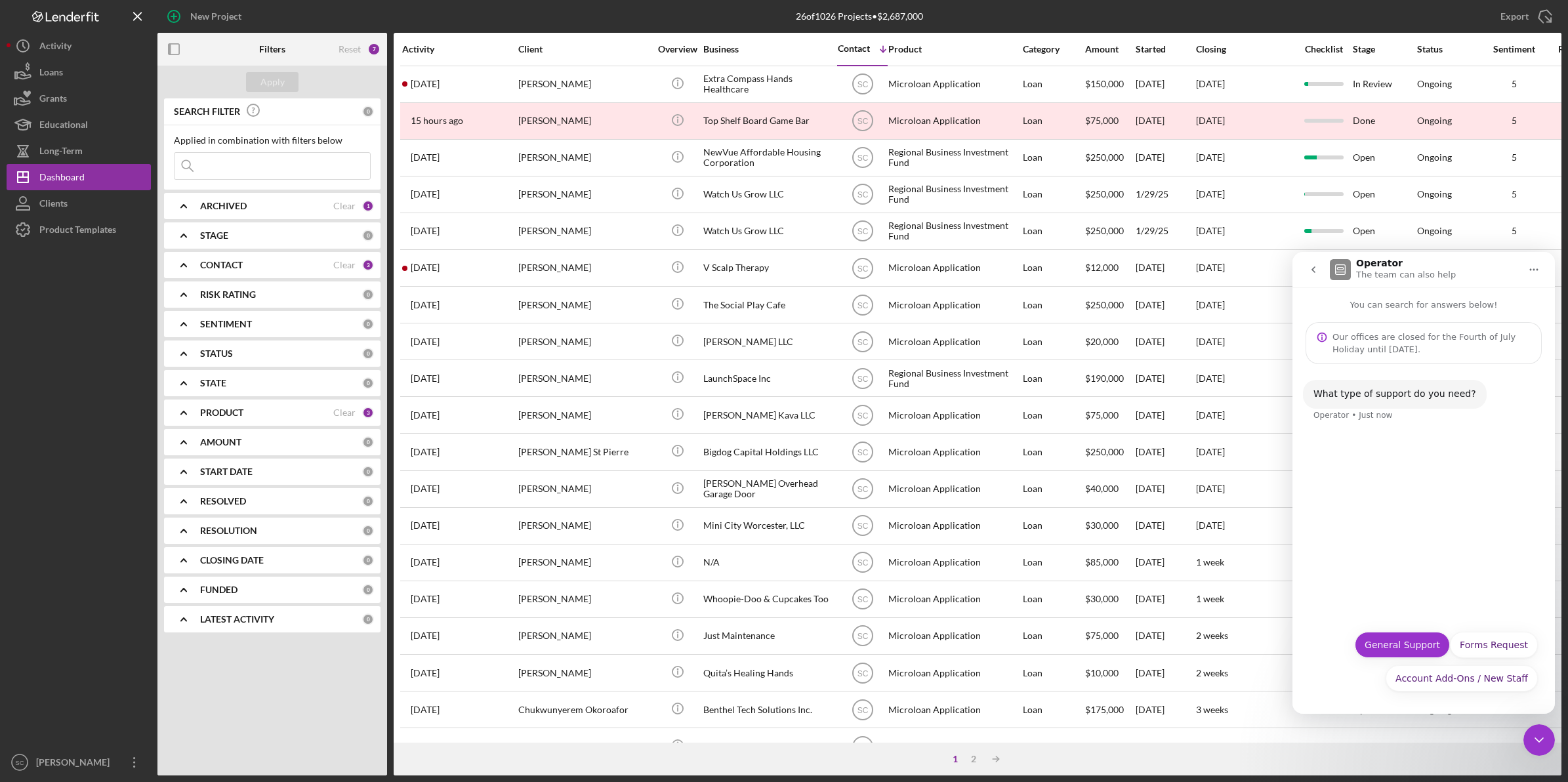
click at [1401, 639] on button "General Support" at bounding box center [1402, 645] width 95 height 26
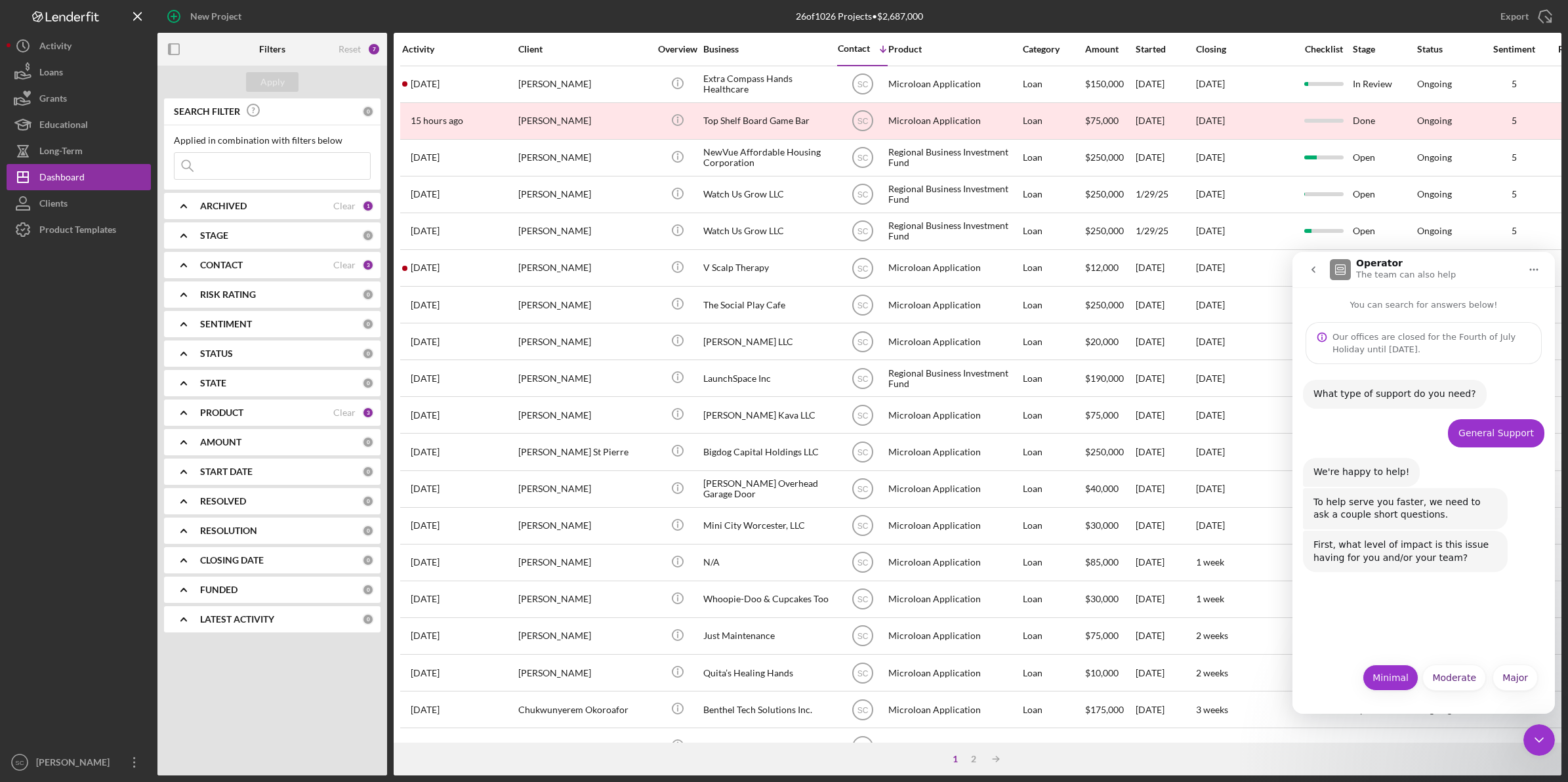
click at [1395, 675] on button "Minimal" at bounding box center [1390, 677] width 56 height 26
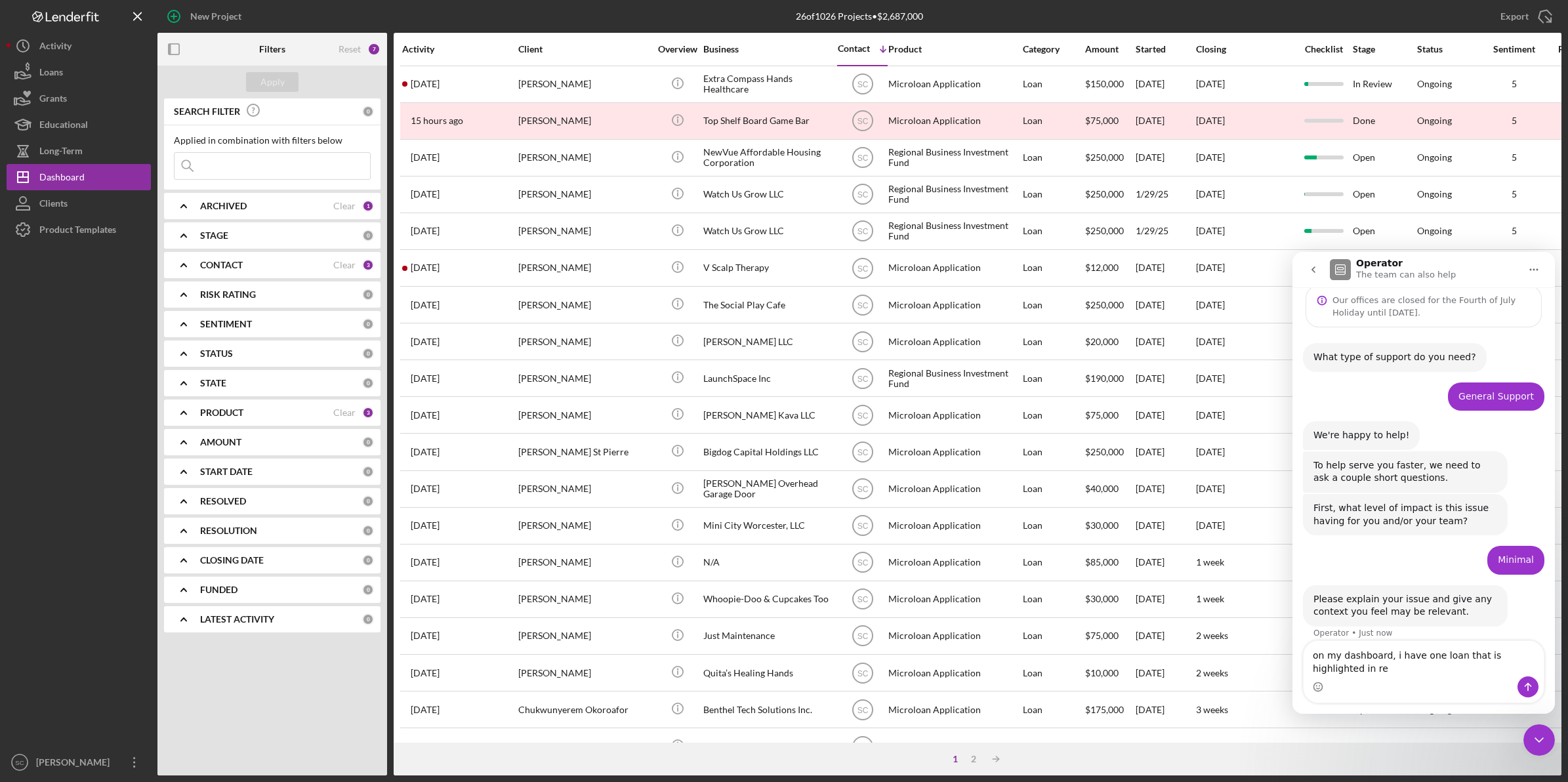
scroll to position [50, 0]
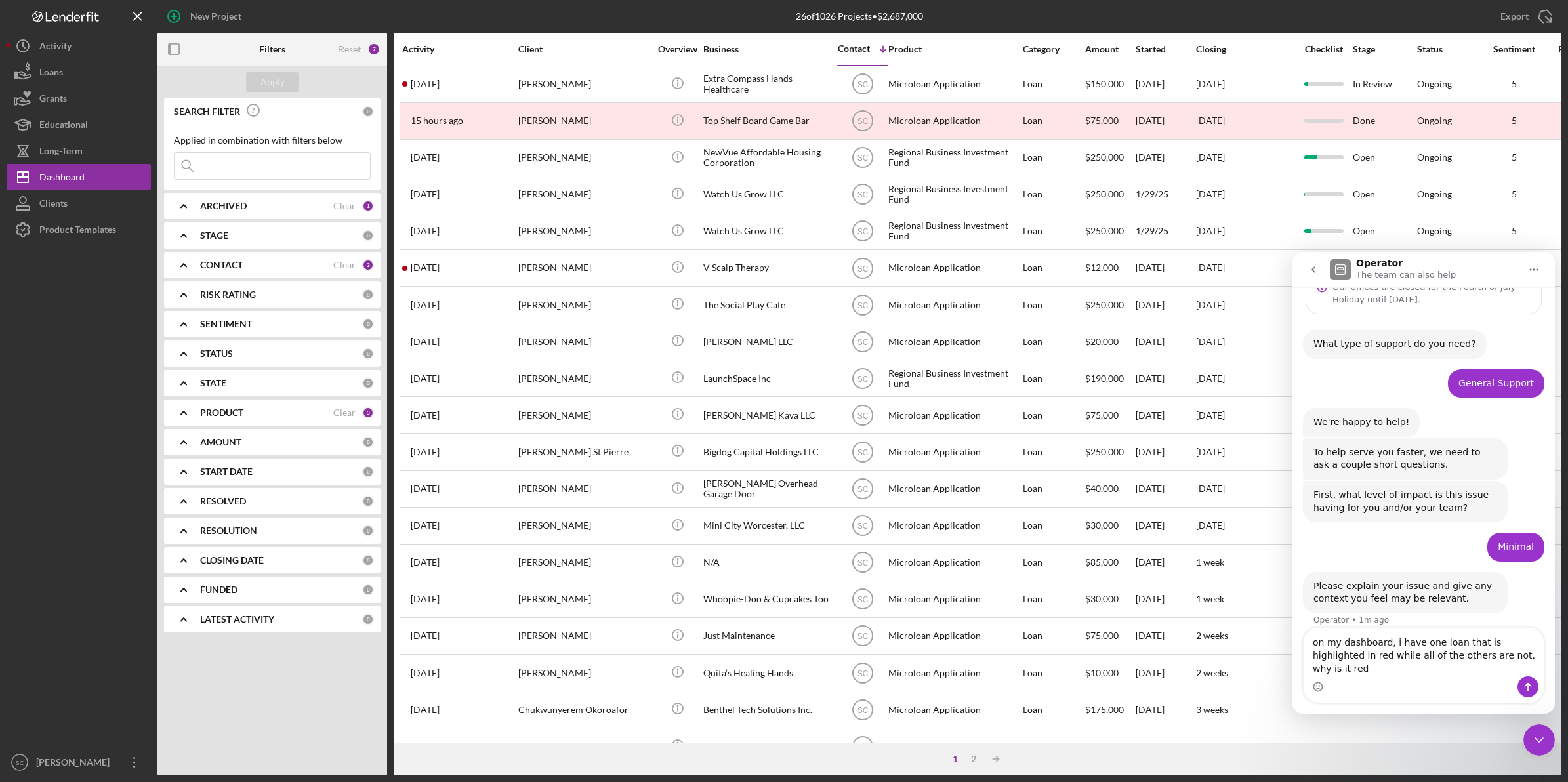
type textarea "on my dashboard, i have one loan that is highlighted in red while all of the ot…"
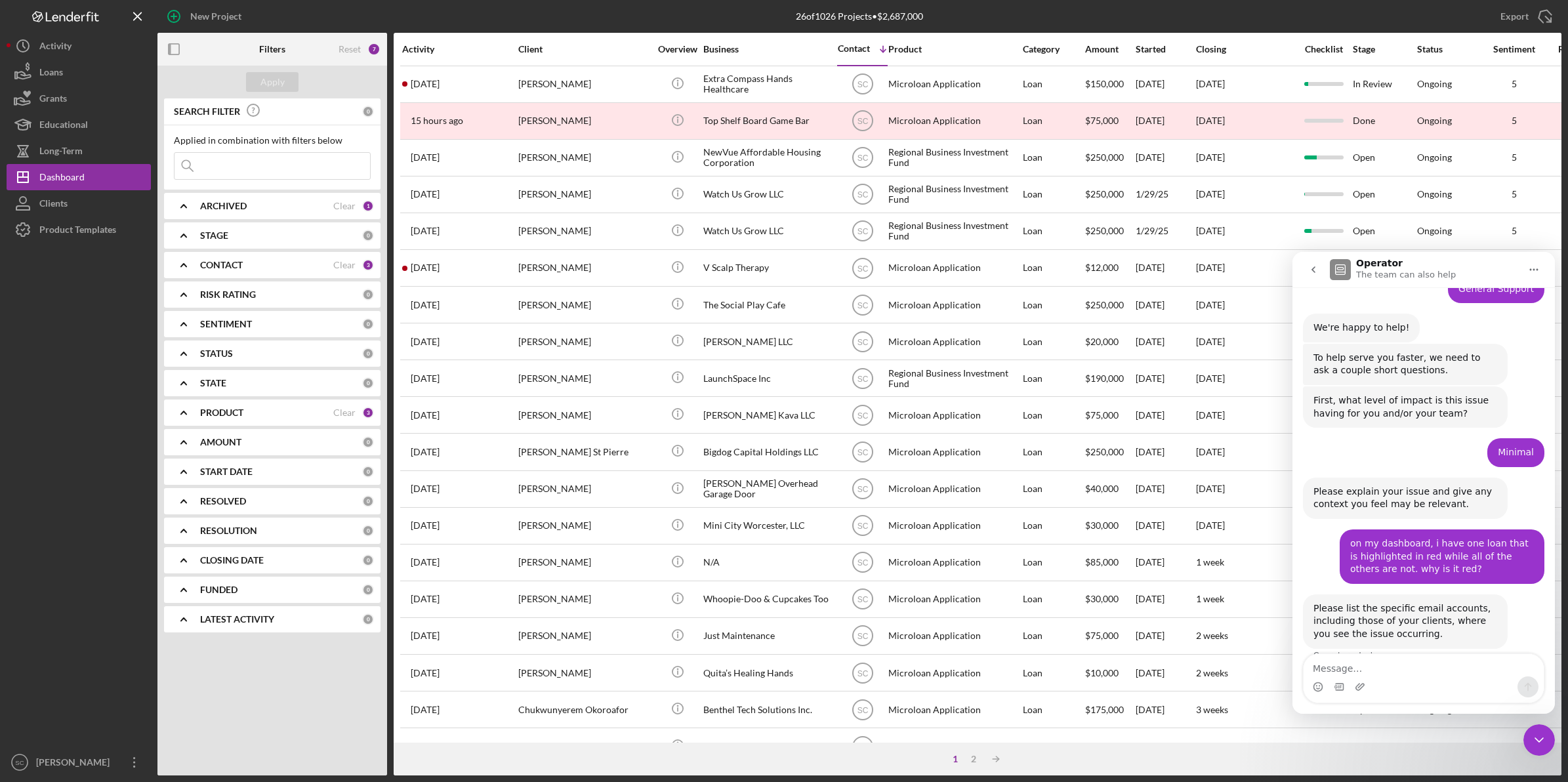
scroll to position [166, 0]
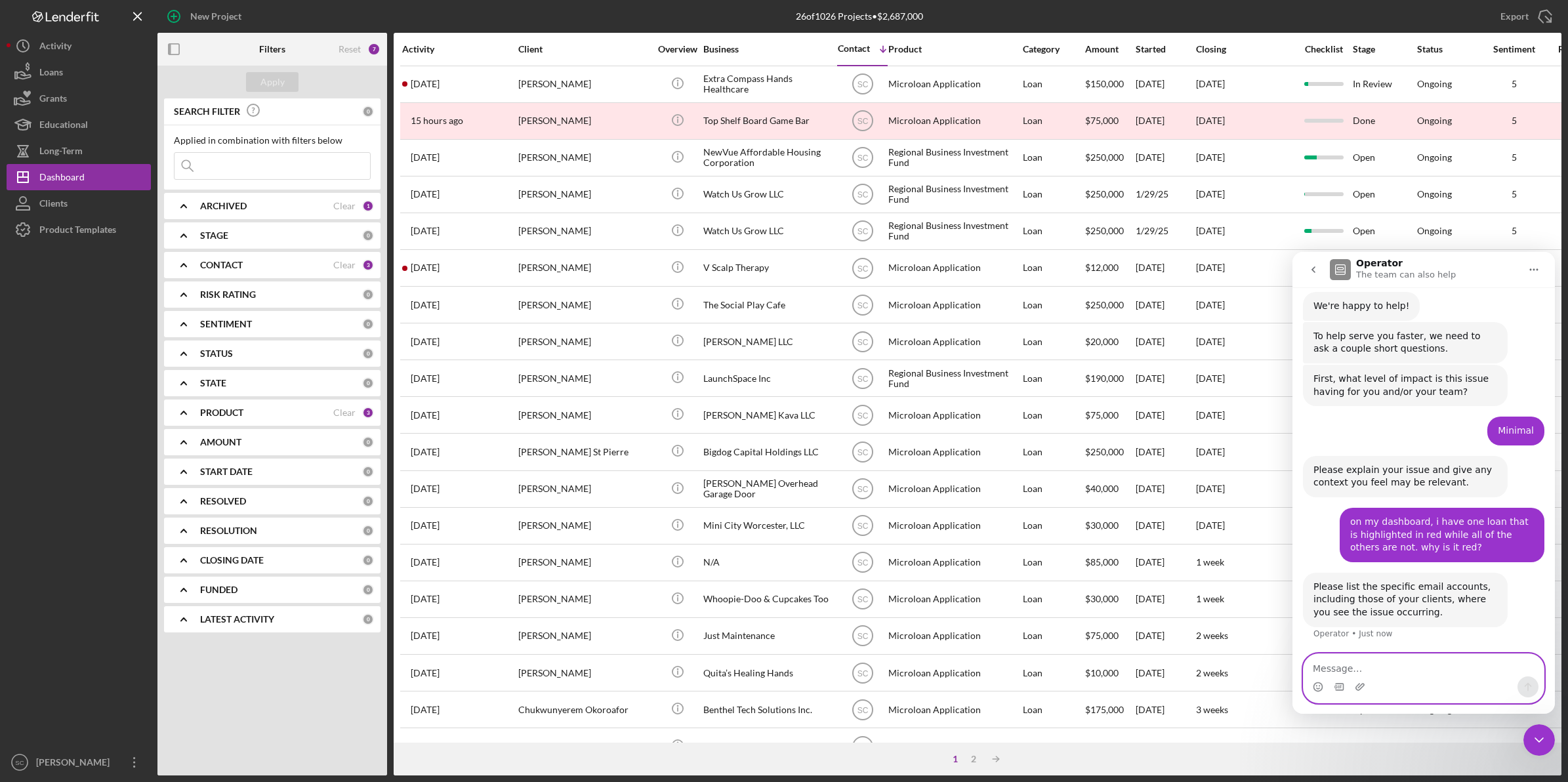
click at [1326, 669] on textarea "Message…" at bounding box center [1423, 665] width 240 height 23
paste textarea "gabedobles42@gmail.com"
type textarea "gabedobles42@gmail.com"
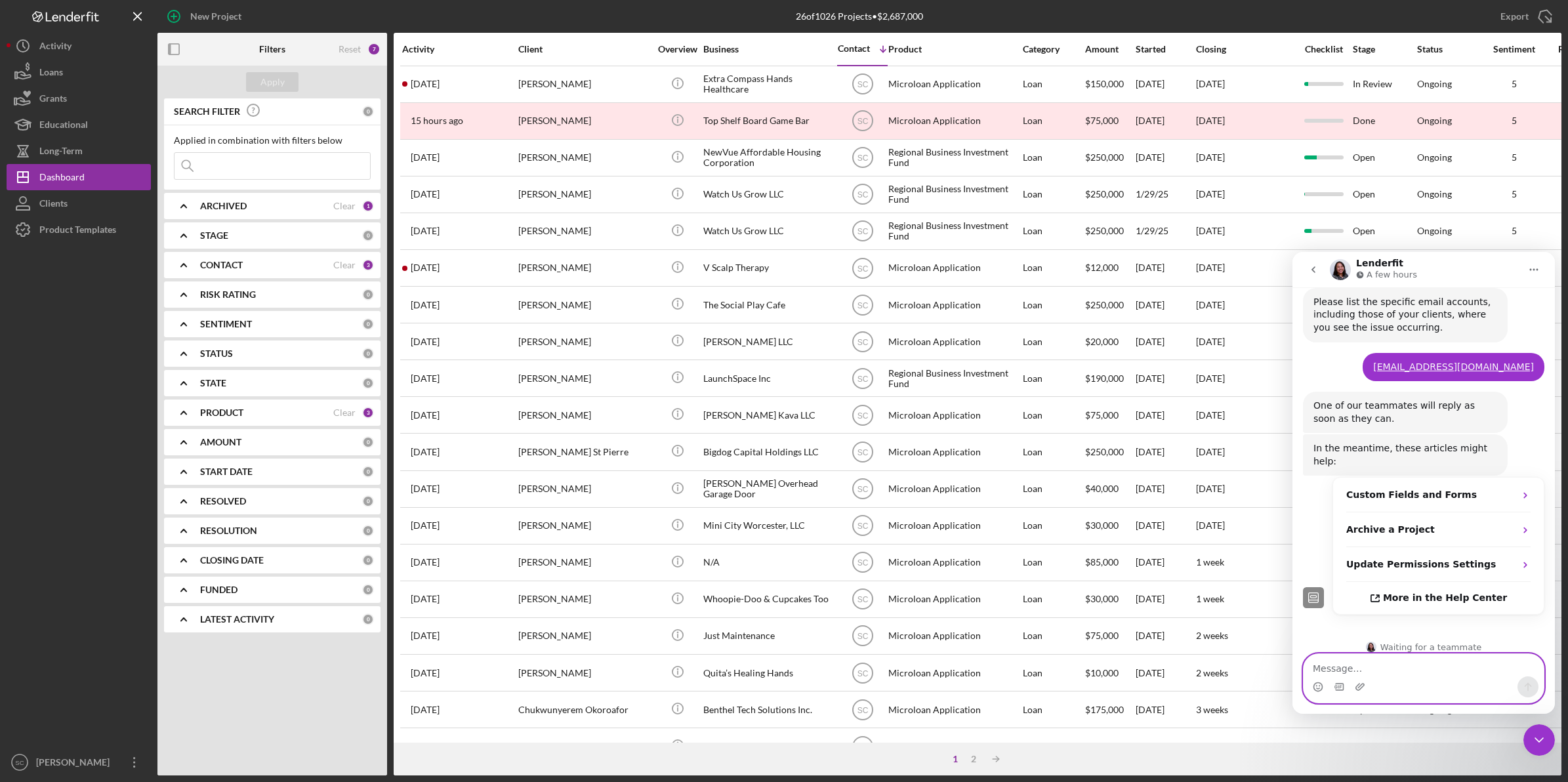
scroll to position [450, 0]
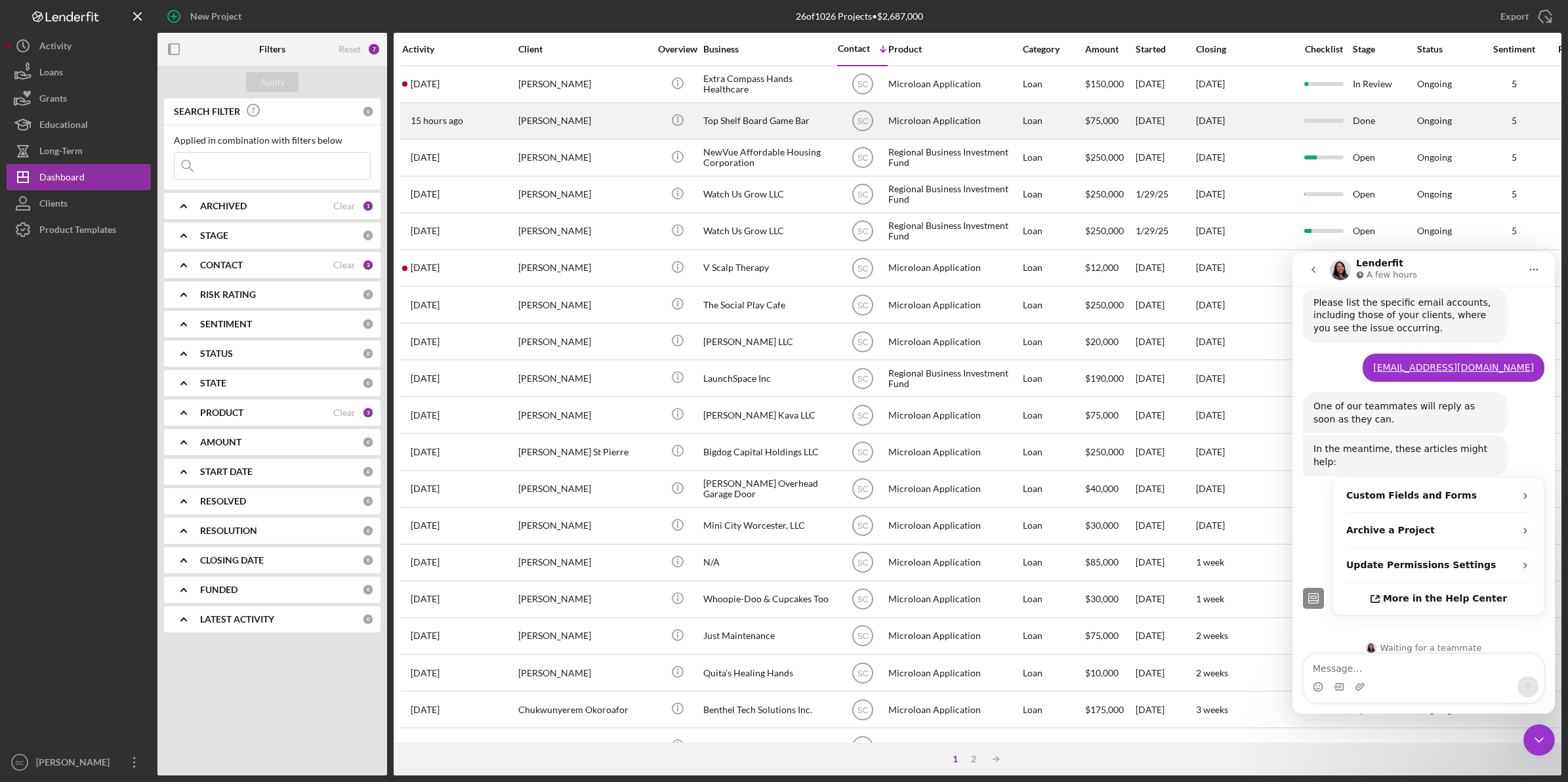
click at [617, 125] on div "[PERSON_NAME]" at bounding box center [583, 121] width 131 height 35
